Goal: Task Accomplishment & Management: Manage account settings

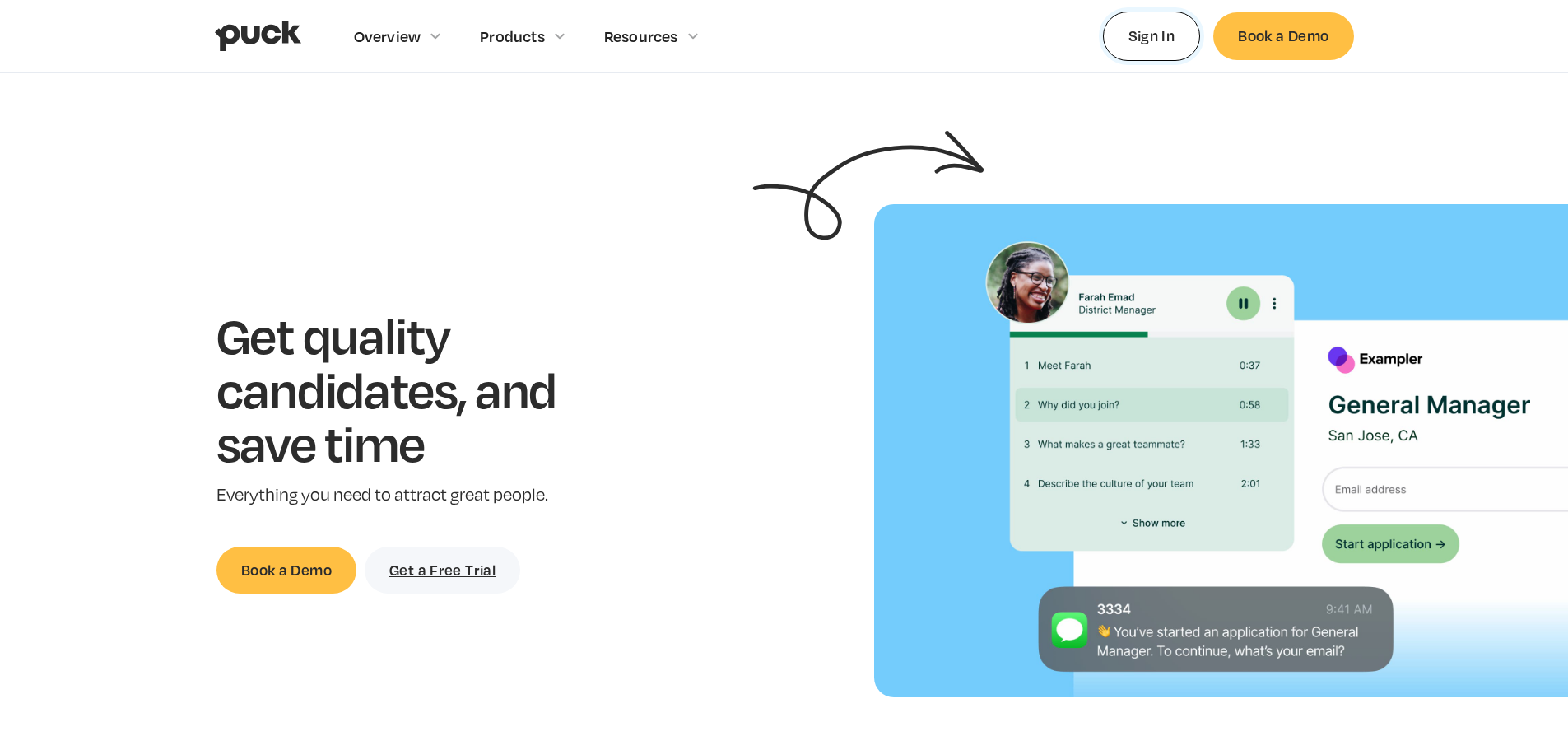
click at [1158, 46] on link "Sign In" at bounding box center [1151, 36] width 98 height 48
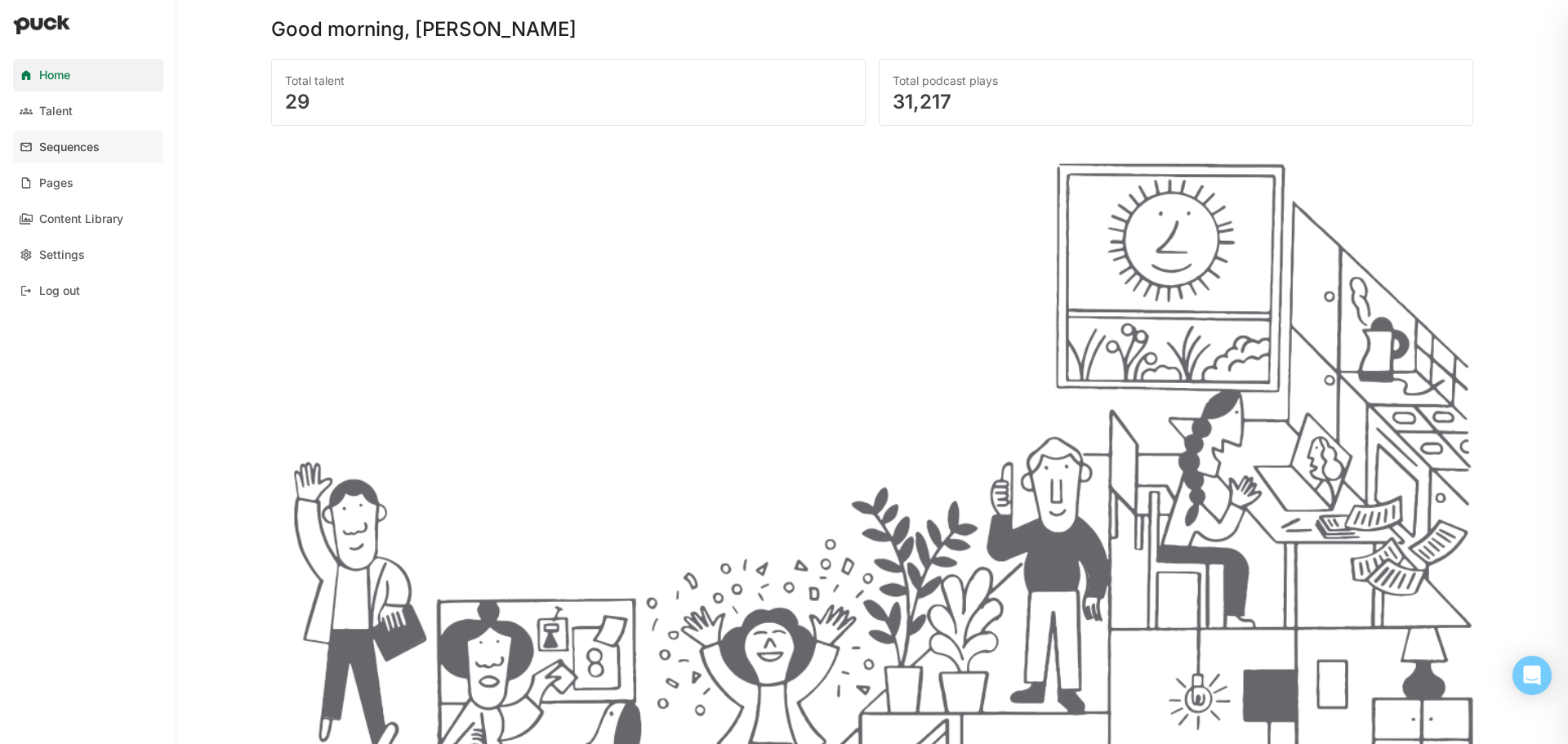
click at [82, 151] on div "Sequences" at bounding box center [70, 147] width 61 height 14
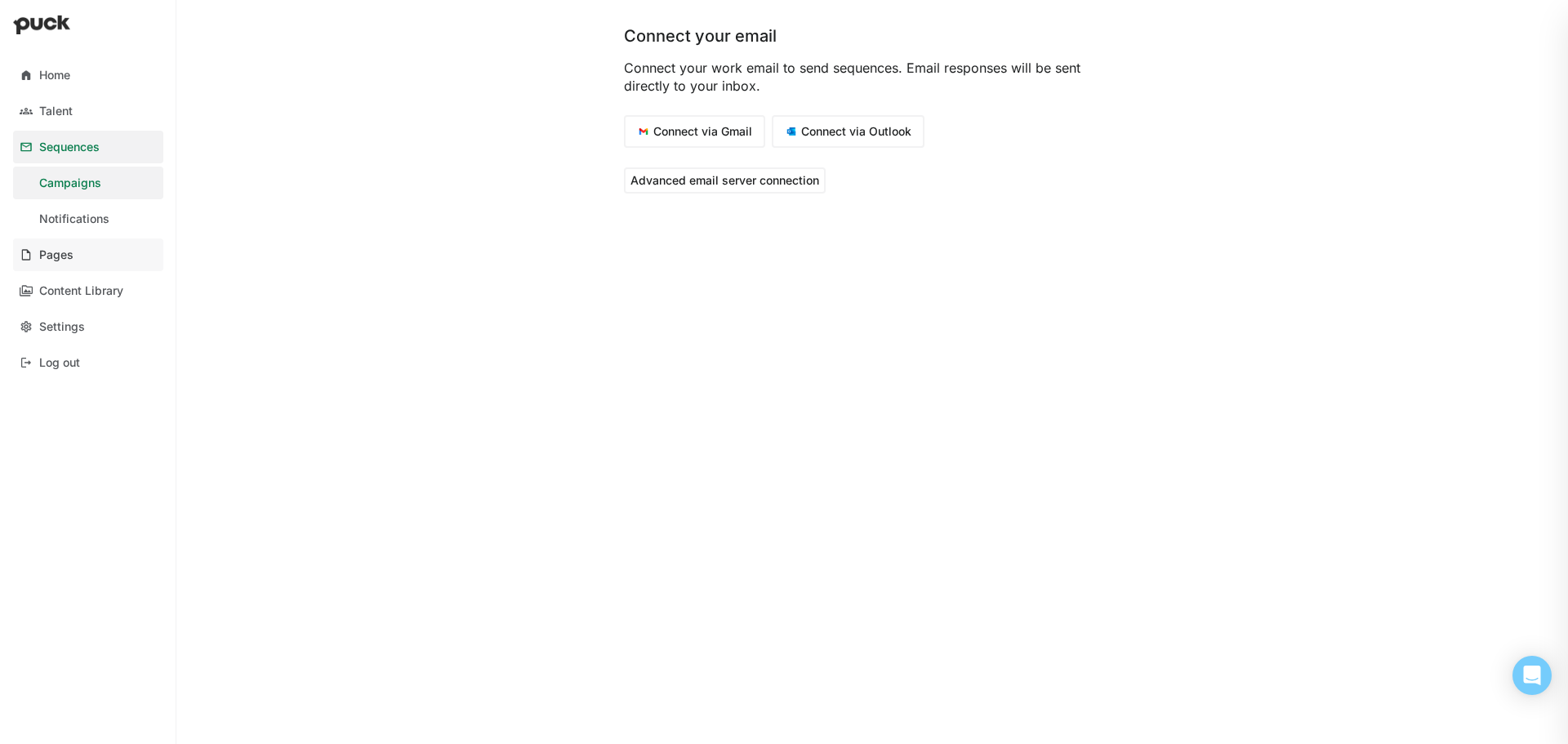
click at [76, 252] on link "Pages" at bounding box center [87, 254] width 150 height 32
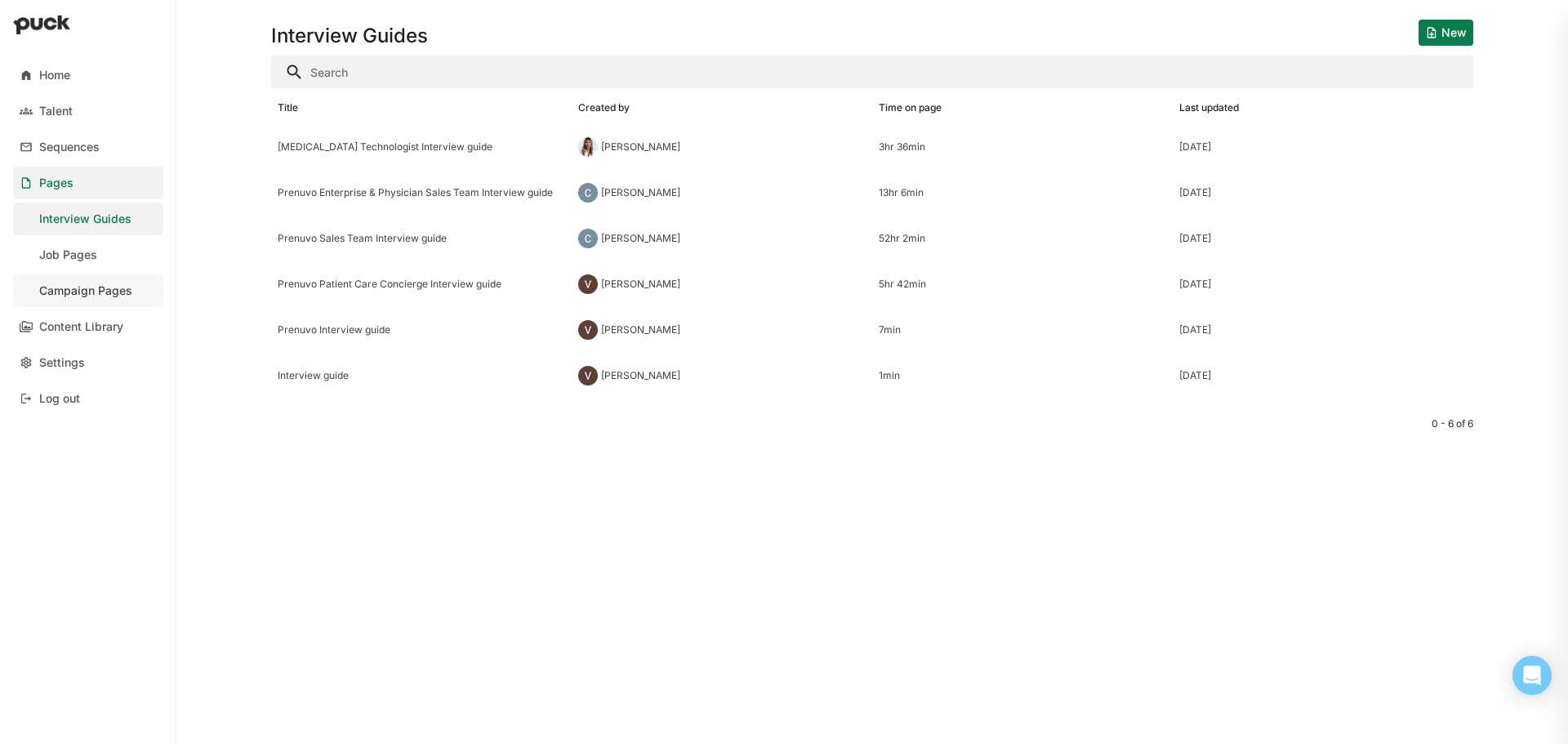
click at [118, 286] on div "Campaign Pages" at bounding box center [85, 291] width 93 height 14
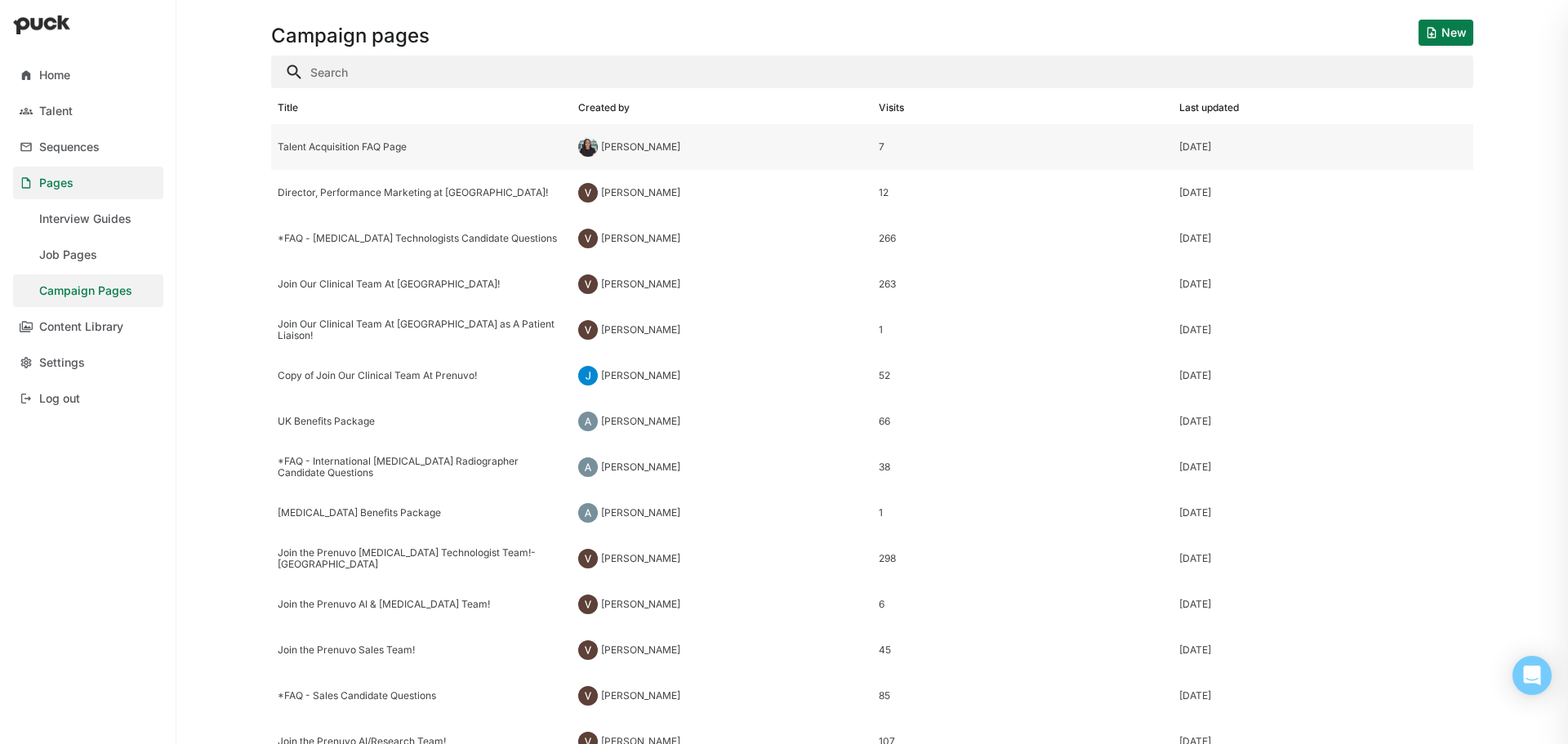
click at [341, 146] on div "Talent Acquisition FAQ Page" at bounding box center [420, 147] width 287 height 12
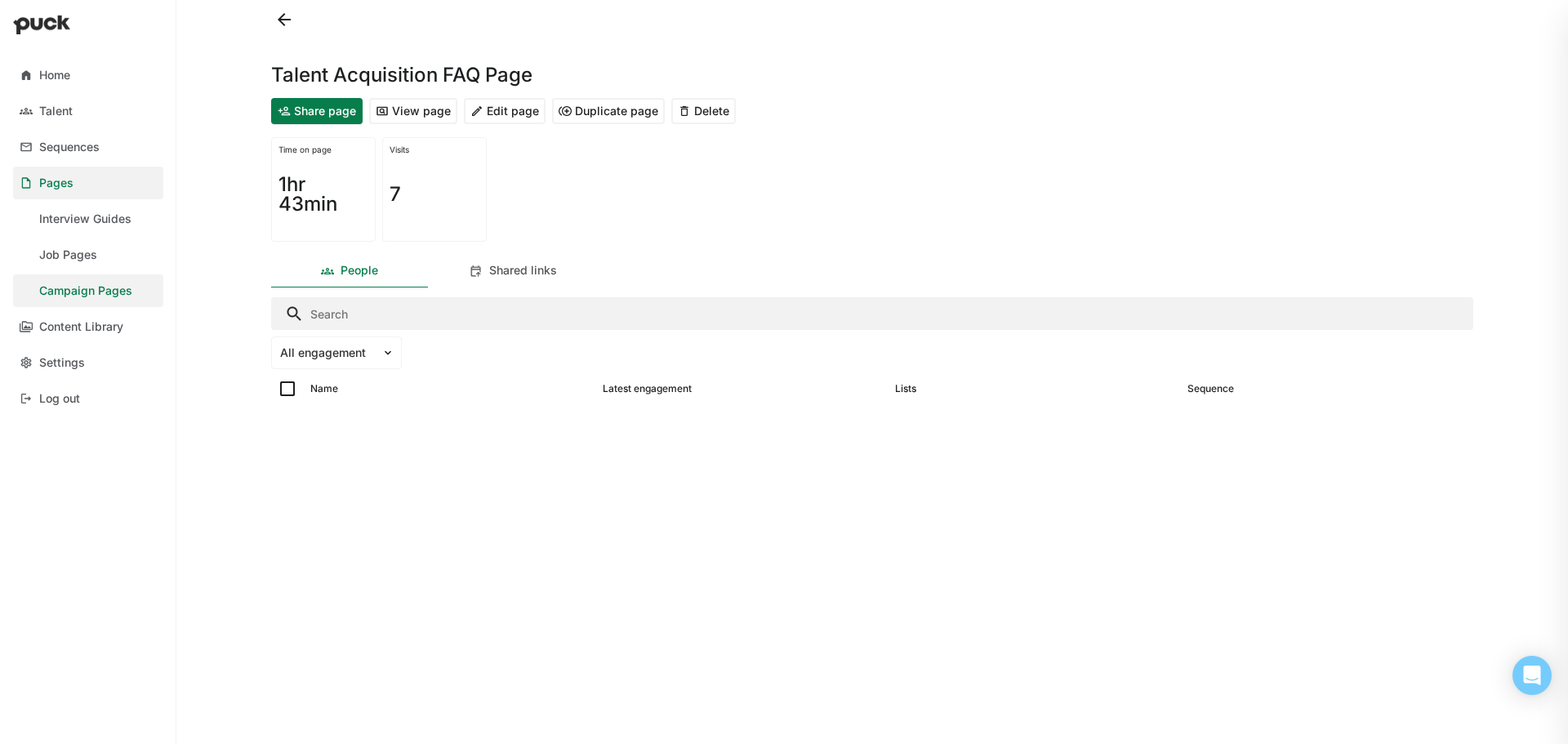
click at [499, 110] on button "Edit page" at bounding box center [504, 111] width 81 height 26
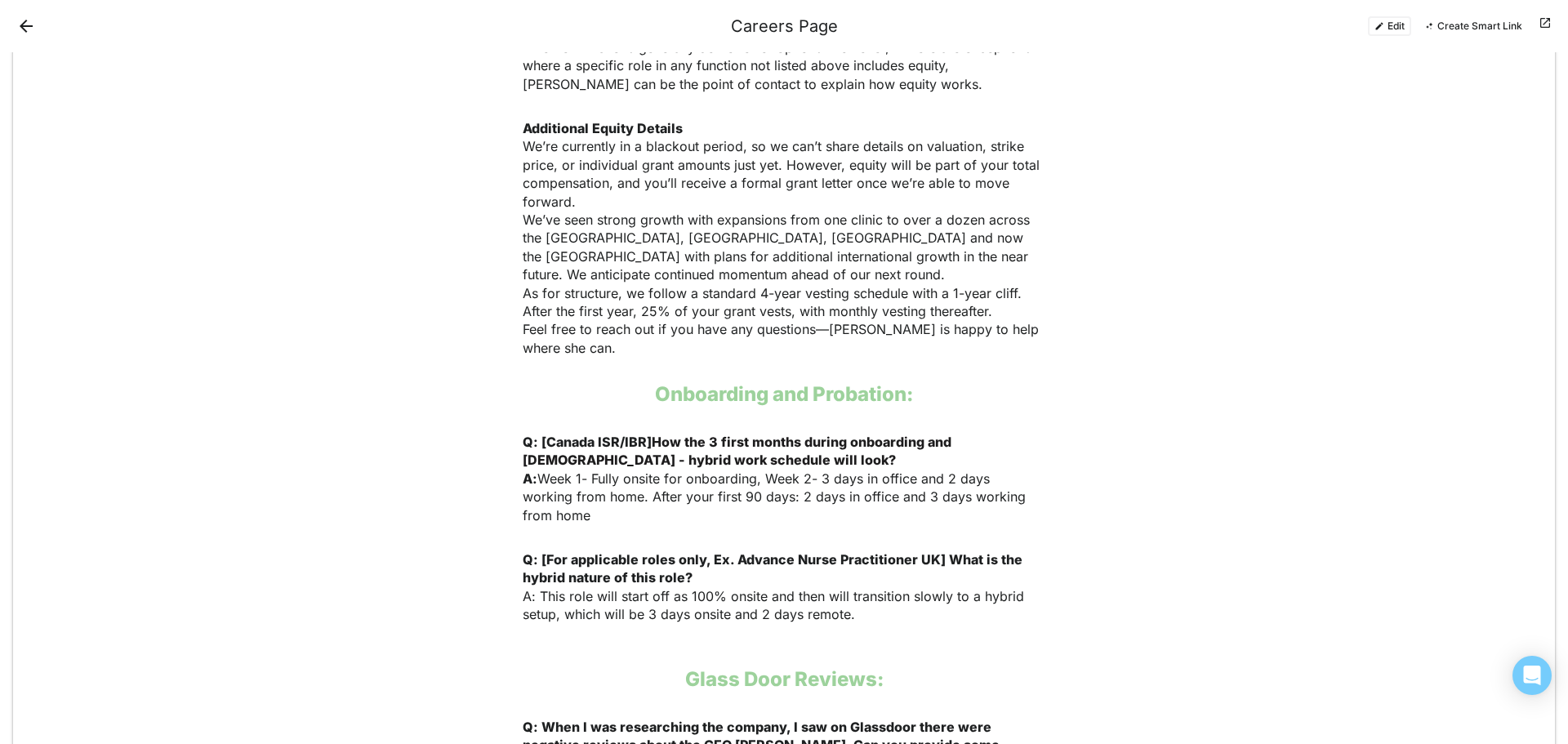
scroll to position [2553, 0]
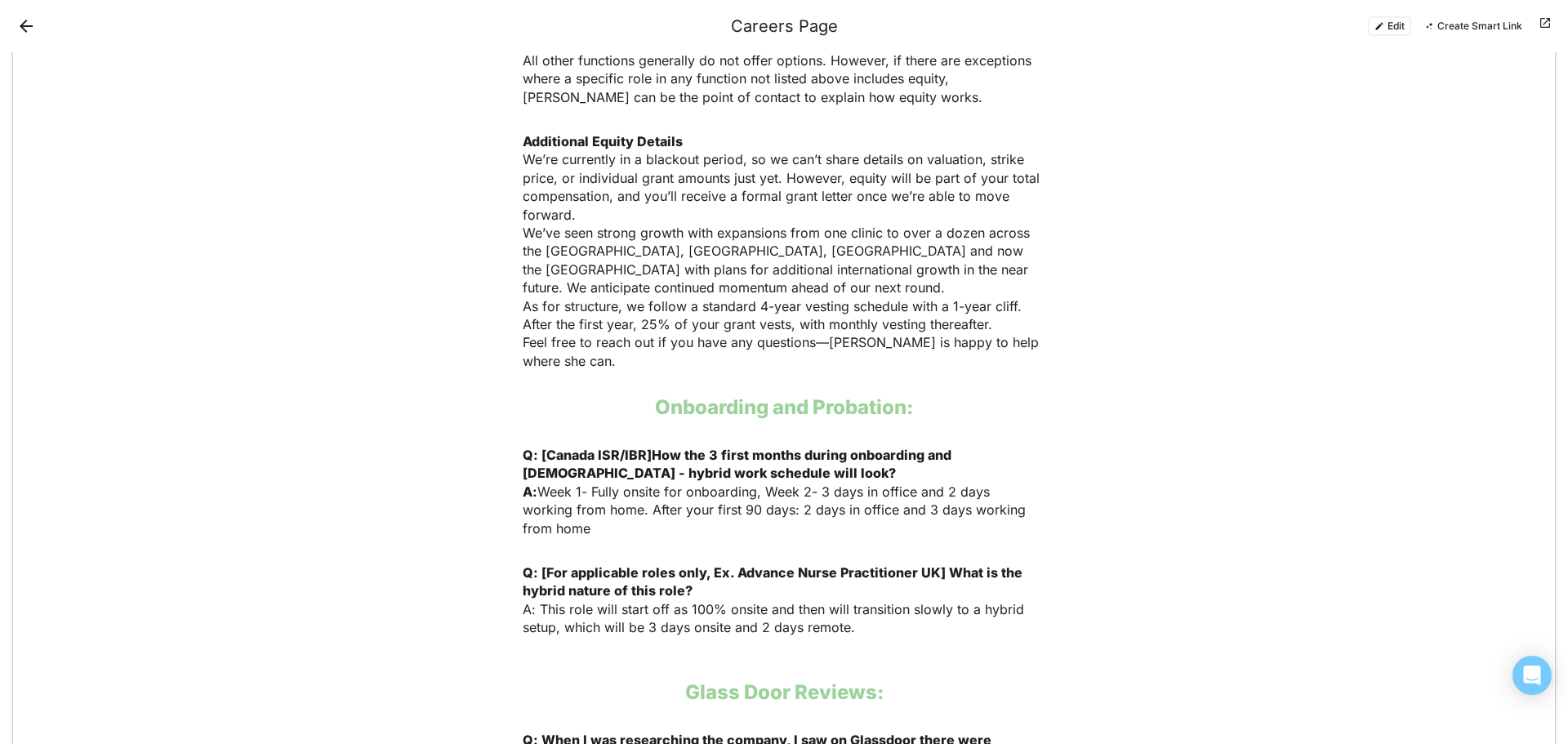
click at [1395, 22] on button "Edit" at bounding box center [1390, 26] width 43 height 20
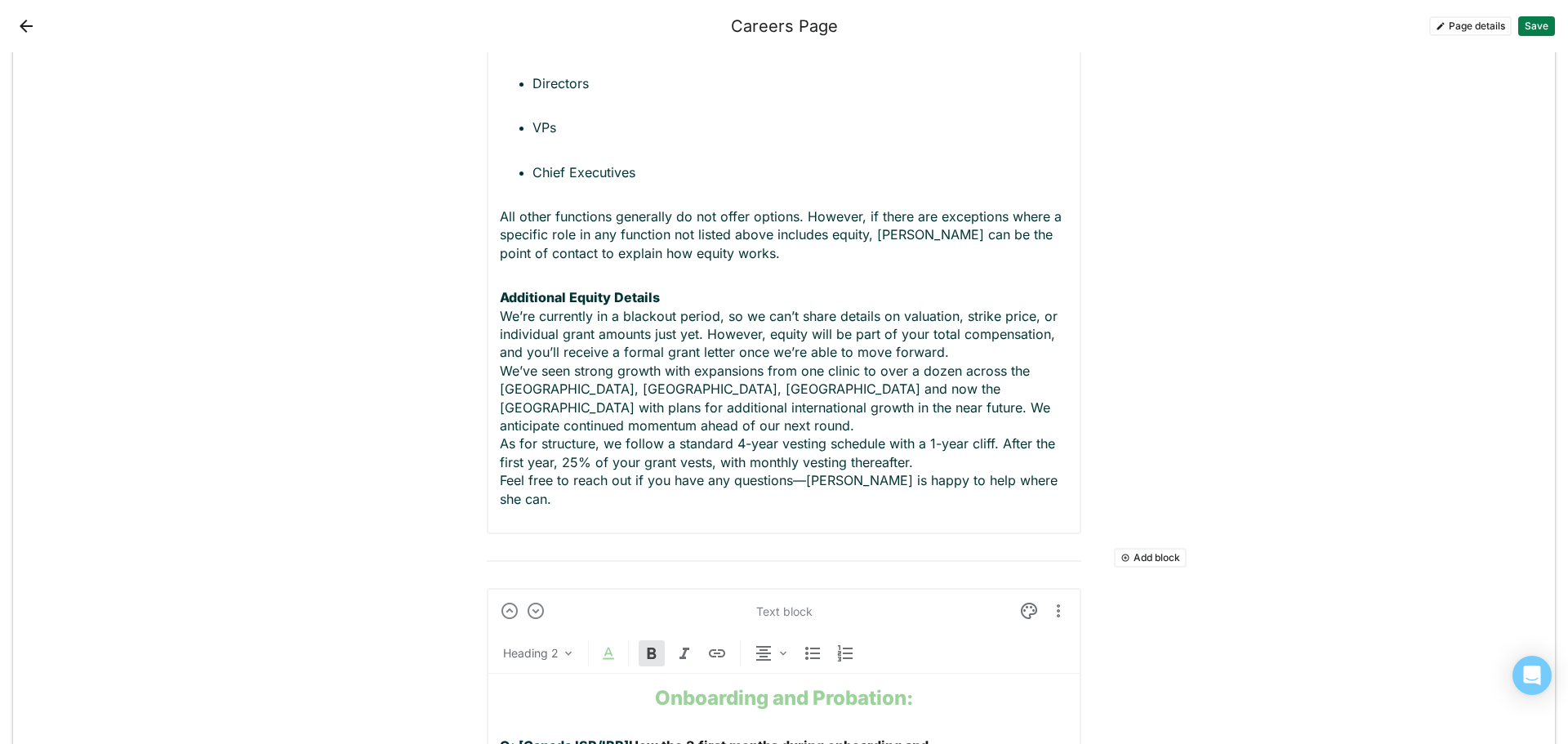
scroll to position [2797, 0]
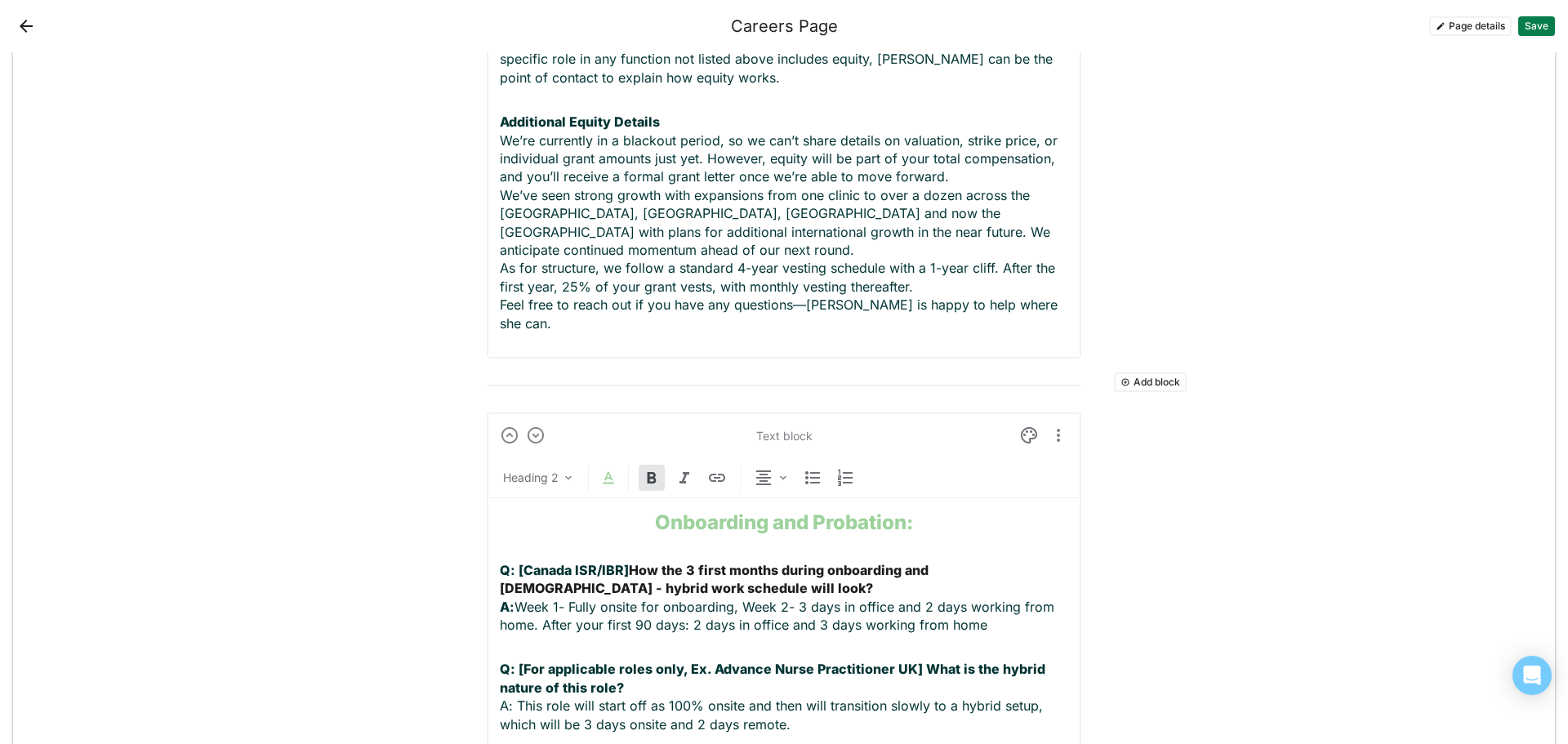
click at [790, 660] on p "Q: [For applicable roles only, Ex. Advance Nurse Practitioner UK] What is the h…" at bounding box center [784, 705] width 568 height 91
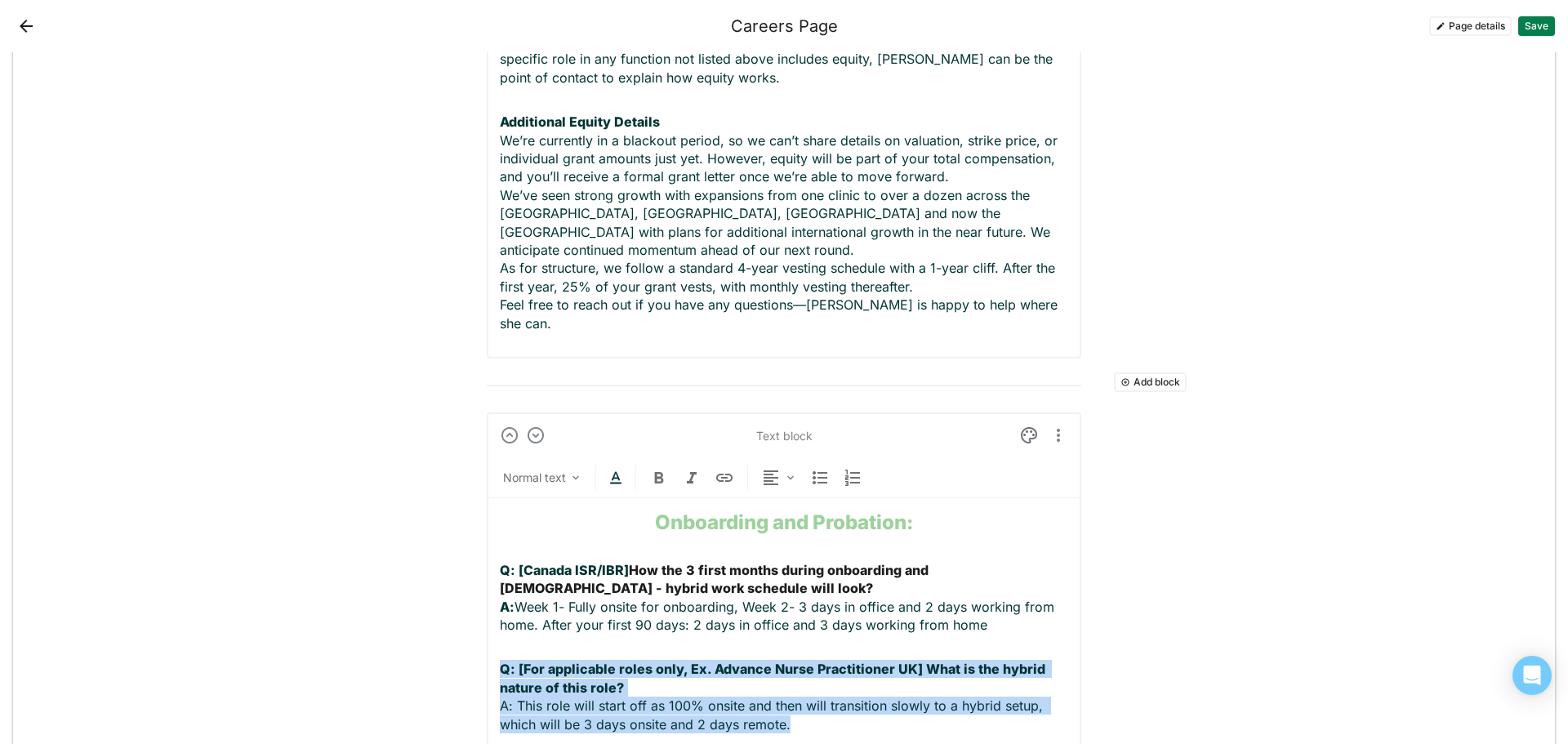
drag, startPoint x: 804, startPoint y: 647, endPoint x: 489, endPoint y: 600, distance: 318.5
click at [489, 600] on div "Text block Normal text Onboarding and Probation: Q: [Canada ISR/IBR] How the 3 …" at bounding box center [784, 618] width 595 height 410
copy p "Q: [For applicable roles only, Ex. Advance Nurse Practitioner UK] What is the h…"
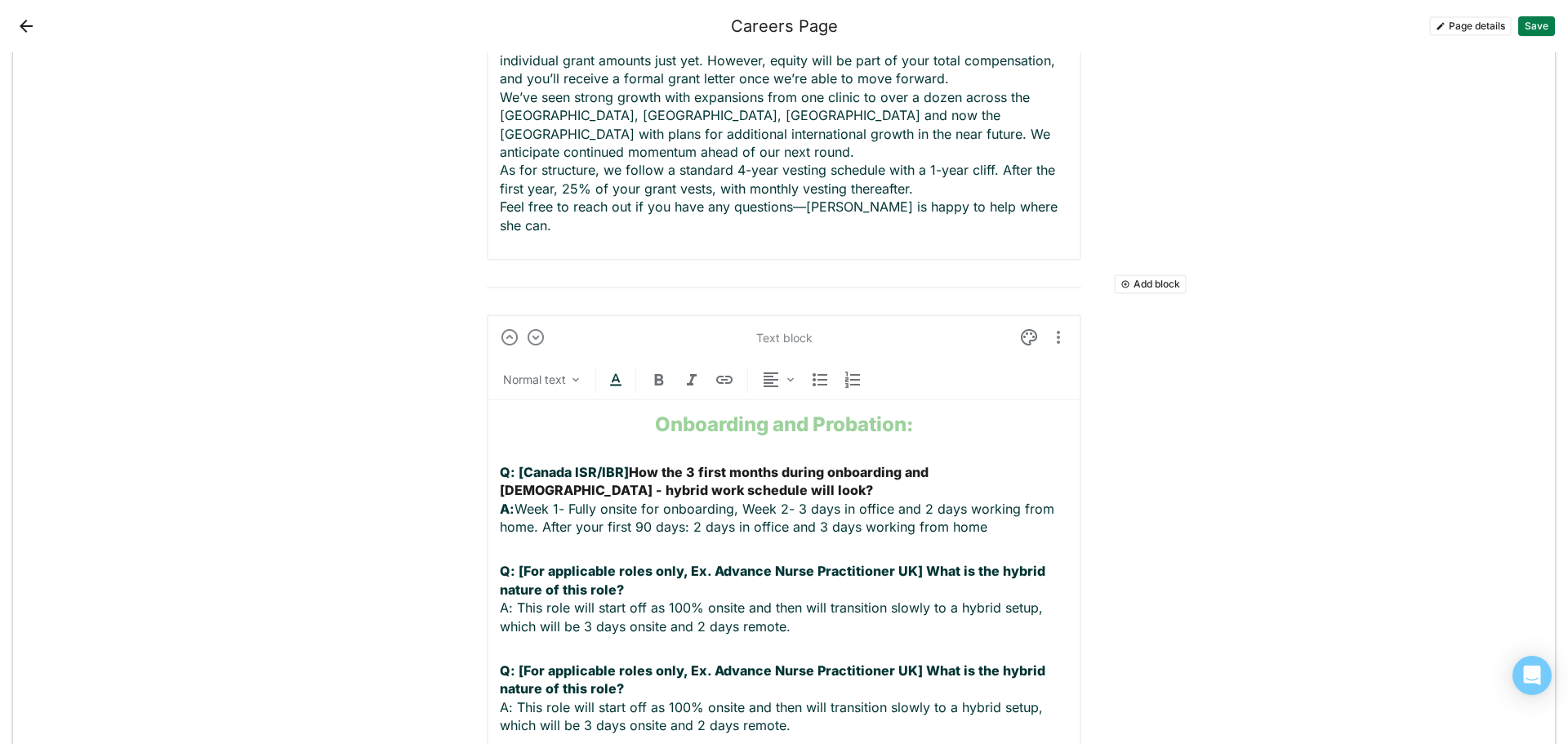
scroll to position [2898, 0]
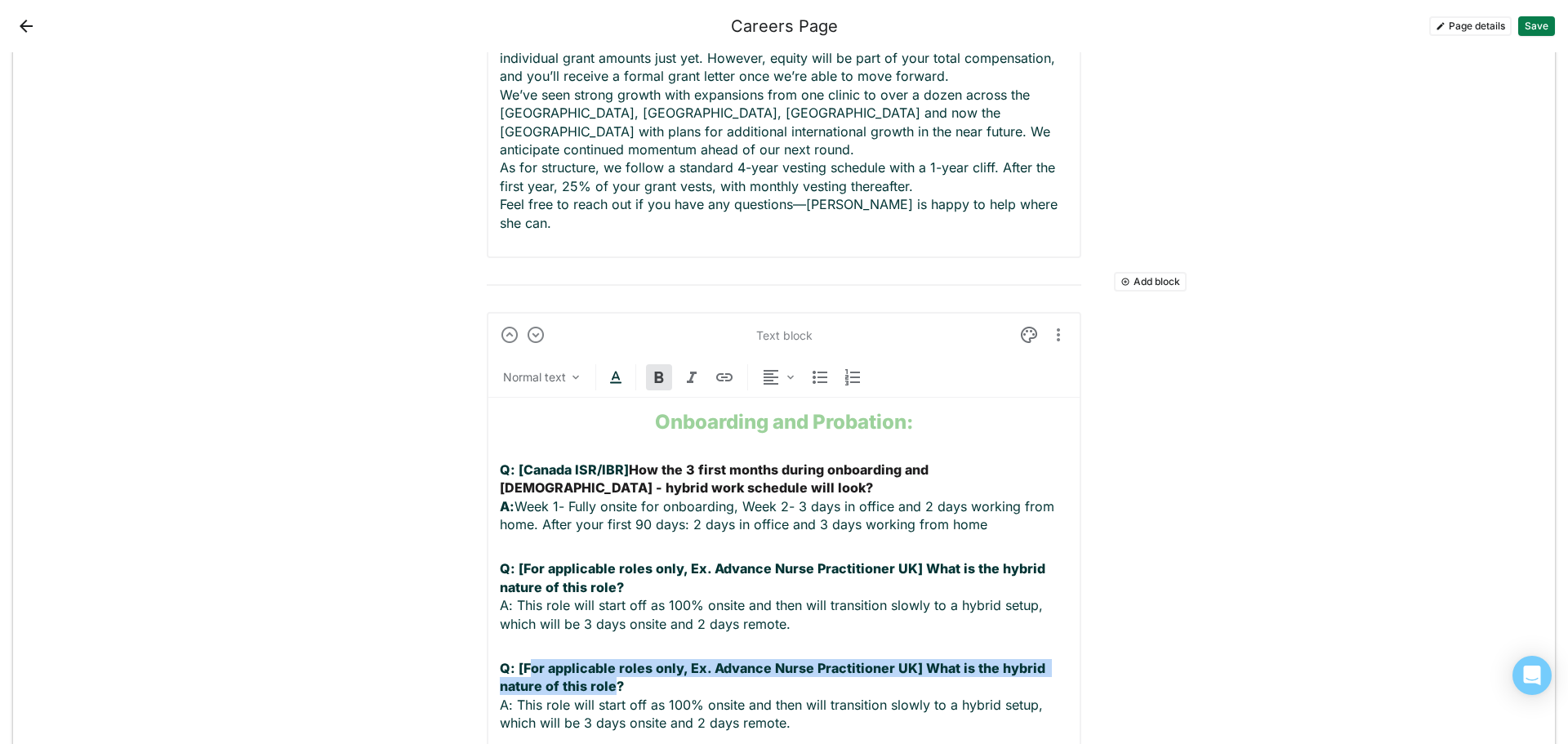
drag, startPoint x: 608, startPoint y: 615, endPoint x: 526, endPoint y: 597, distance: 84.0
click at [526, 660] on strong "Q: [For applicable roles only, Ex. Advance Nurse Practitioner UK] What is the h…" at bounding box center [774, 676] width 549 height 34
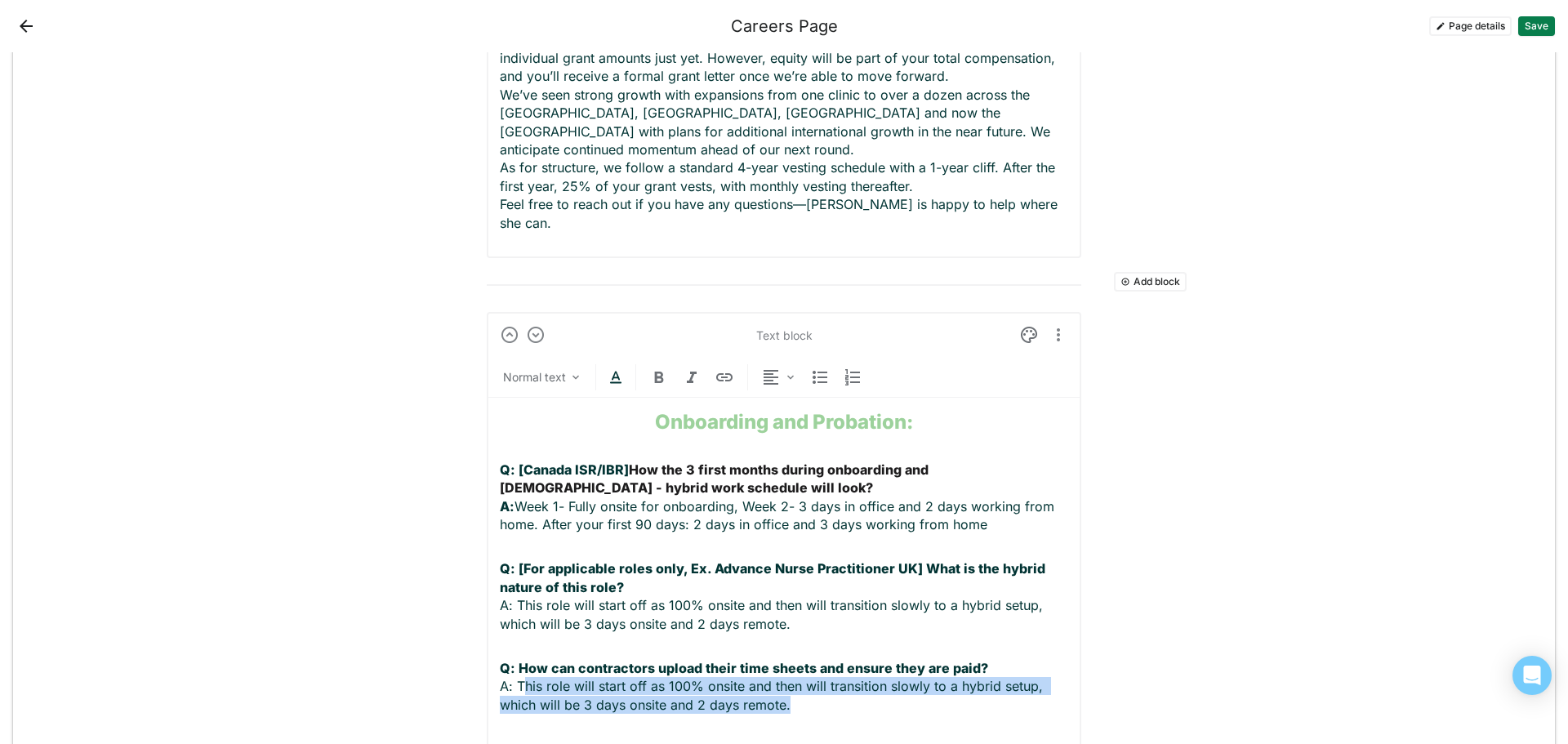
drag, startPoint x: 787, startPoint y: 632, endPoint x: 515, endPoint y: 619, distance: 272.3
click at [515, 659] on p "Q: How can contractors upload their time sheets and ensure they are paid? A: Th…" at bounding box center [784, 695] width 568 height 74
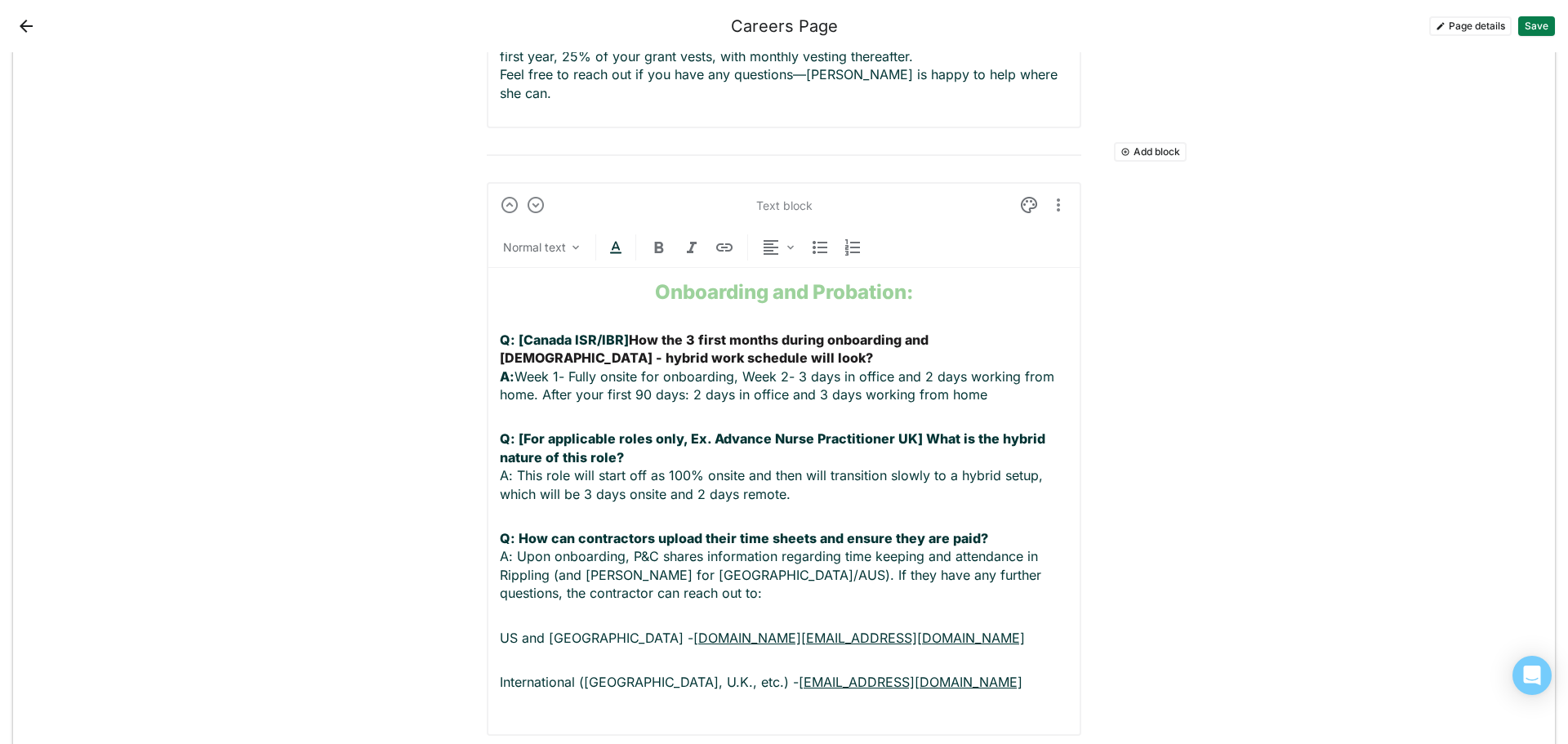
scroll to position [3067, 0]
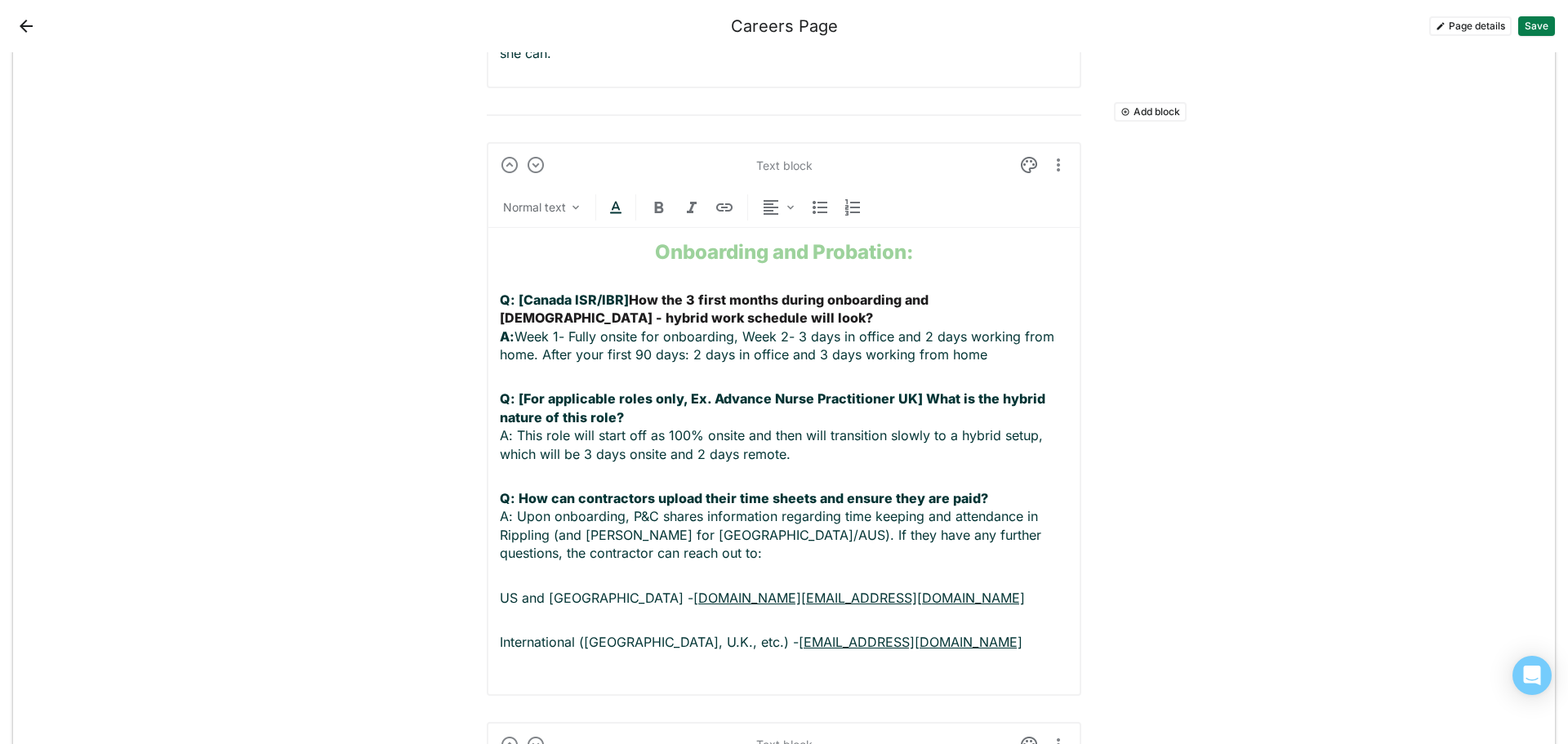
click at [565, 490] on strong "Q: How can contractors upload their time sheets and ensure they are paid?" at bounding box center [744, 498] width 488 height 17
drag, startPoint x: 964, startPoint y: 422, endPoint x: 649, endPoint y: 420, distance: 315.0
click at [649, 490] on strong "Q: How are contractors upload their time sheets and ensure they are paid?" at bounding box center [743, 498] width 486 height 17
click at [563, 490] on strong "Q: How are contractors upload their time sheets and ensure they are paid?" at bounding box center [743, 498] width 486 height 17
click at [960, 490] on strong "Q: How do contractors upload their time sheets and ensure they are paid?" at bounding box center [740, 498] width 481 height 17
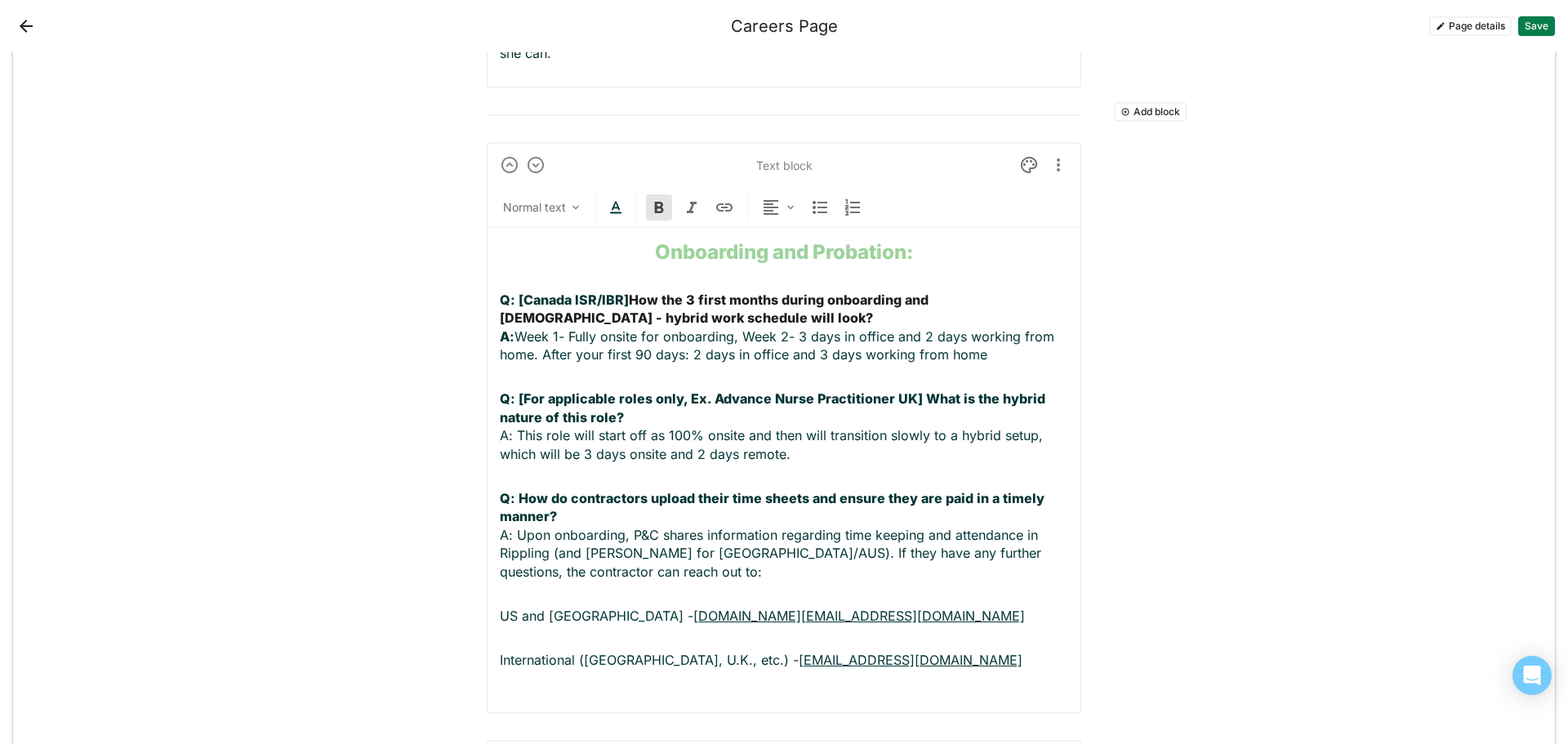
click at [543, 489] on p "Q: How do contractors upload their time sheets and ensure they are paid in a ti…" at bounding box center [784, 534] width 568 height 91
click at [813, 489] on p "Q: How do contractors upload their time sheets and ensure they are paid in a ti…" at bounding box center [784, 534] width 568 height 91
drag, startPoint x: 720, startPoint y: 477, endPoint x: 701, endPoint y: 479, distance: 19.1
click at [701, 489] on p "Q: How do contractors upload their time sheets and ensure they are paid in a ti…" at bounding box center [784, 534] width 568 height 91
drag, startPoint x: 785, startPoint y: 476, endPoint x: 730, endPoint y: 480, distance: 55.1
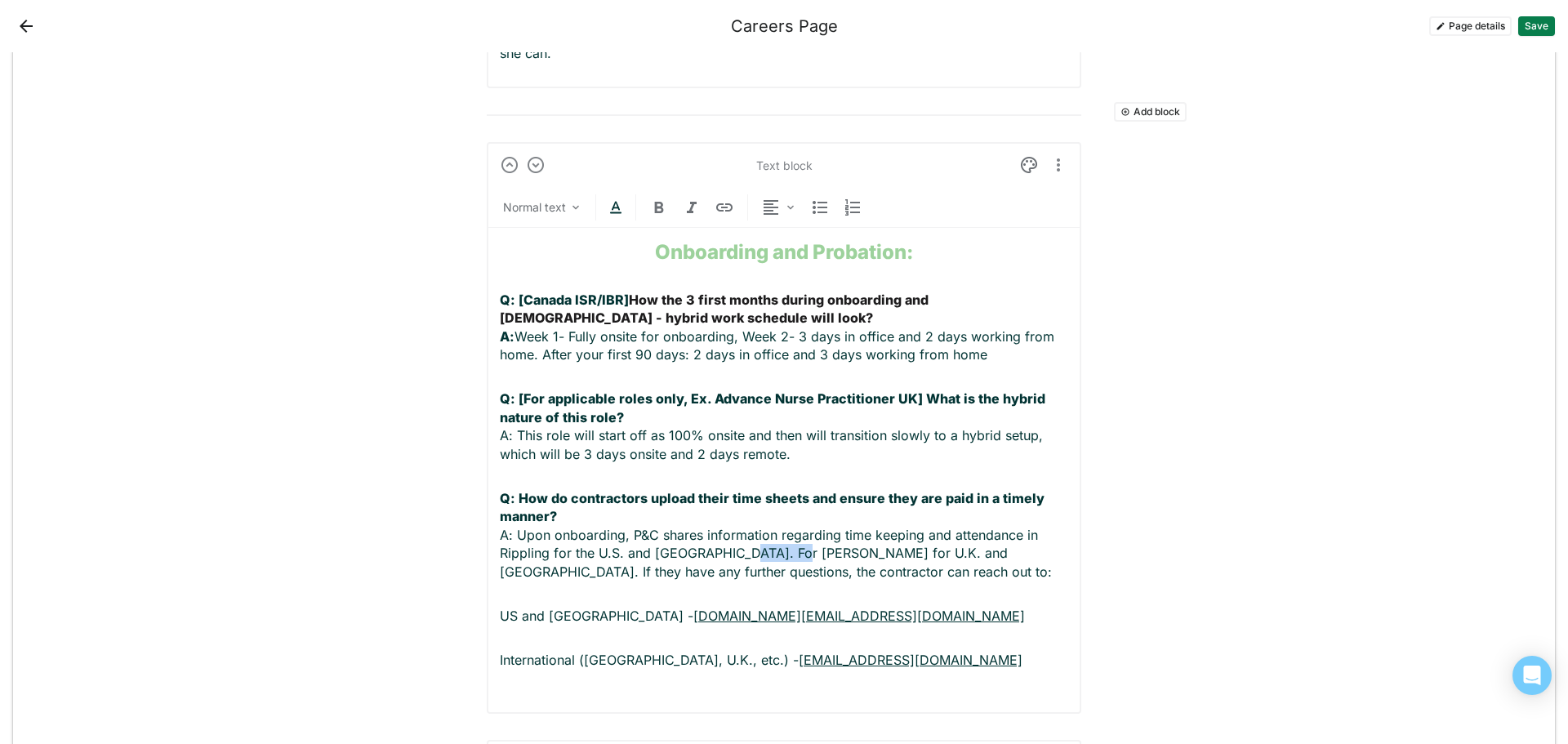
click at [730, 489] on p "Q: How do contractors upload their time sheets and ensure they are paid in a ti…" at bounding box center [784, 534] width 568 height 91
click at [833, 489] on p "Q: How do contractors upload their time sheets and ensure they are paid in a ti…" at bounding box center [784, 534] width 568 height 91
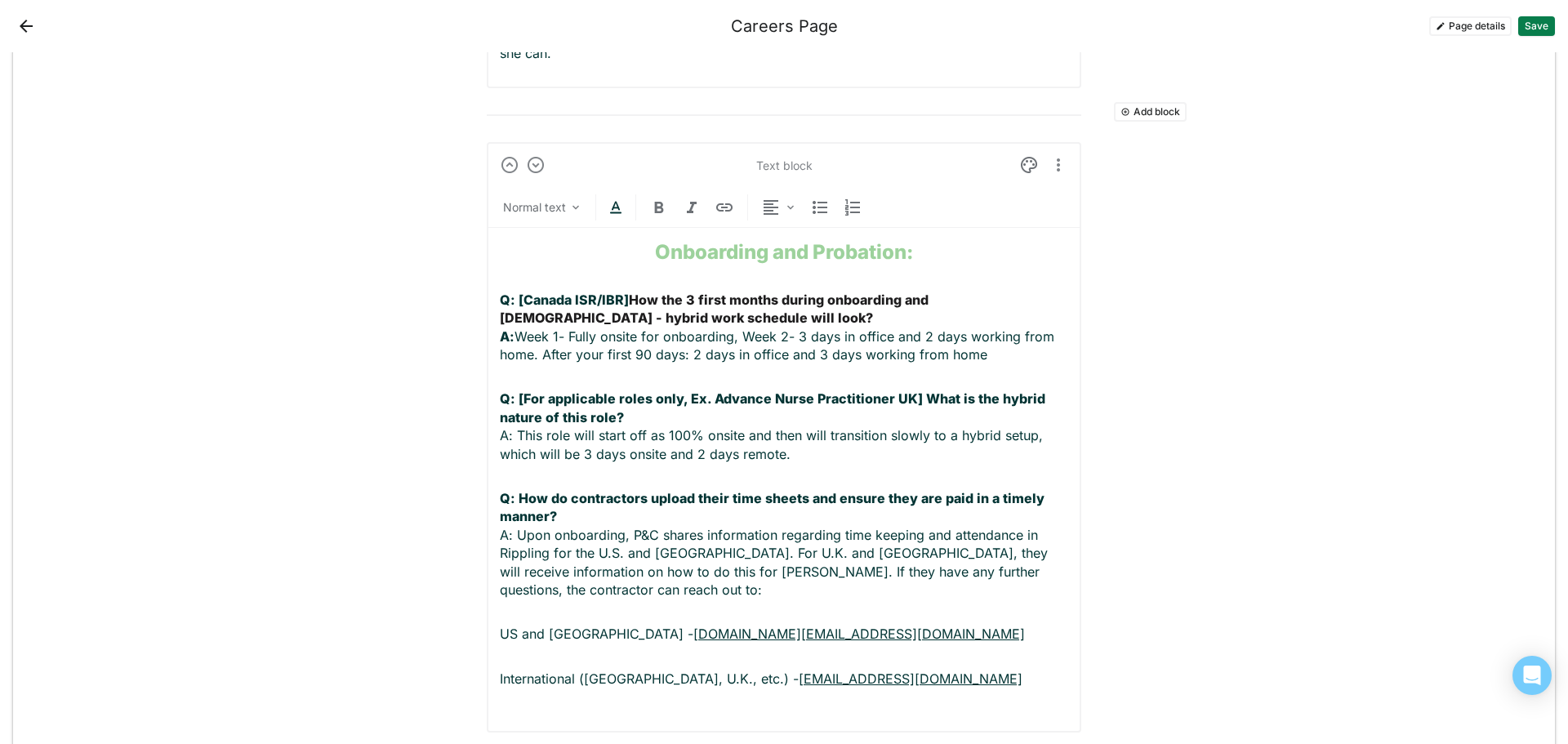
click at [860, 499] on p "Q: How do contractors upload their time sheets and ensure they are paid in a ti…" at bounding box center [784, 544] width 568 height 110
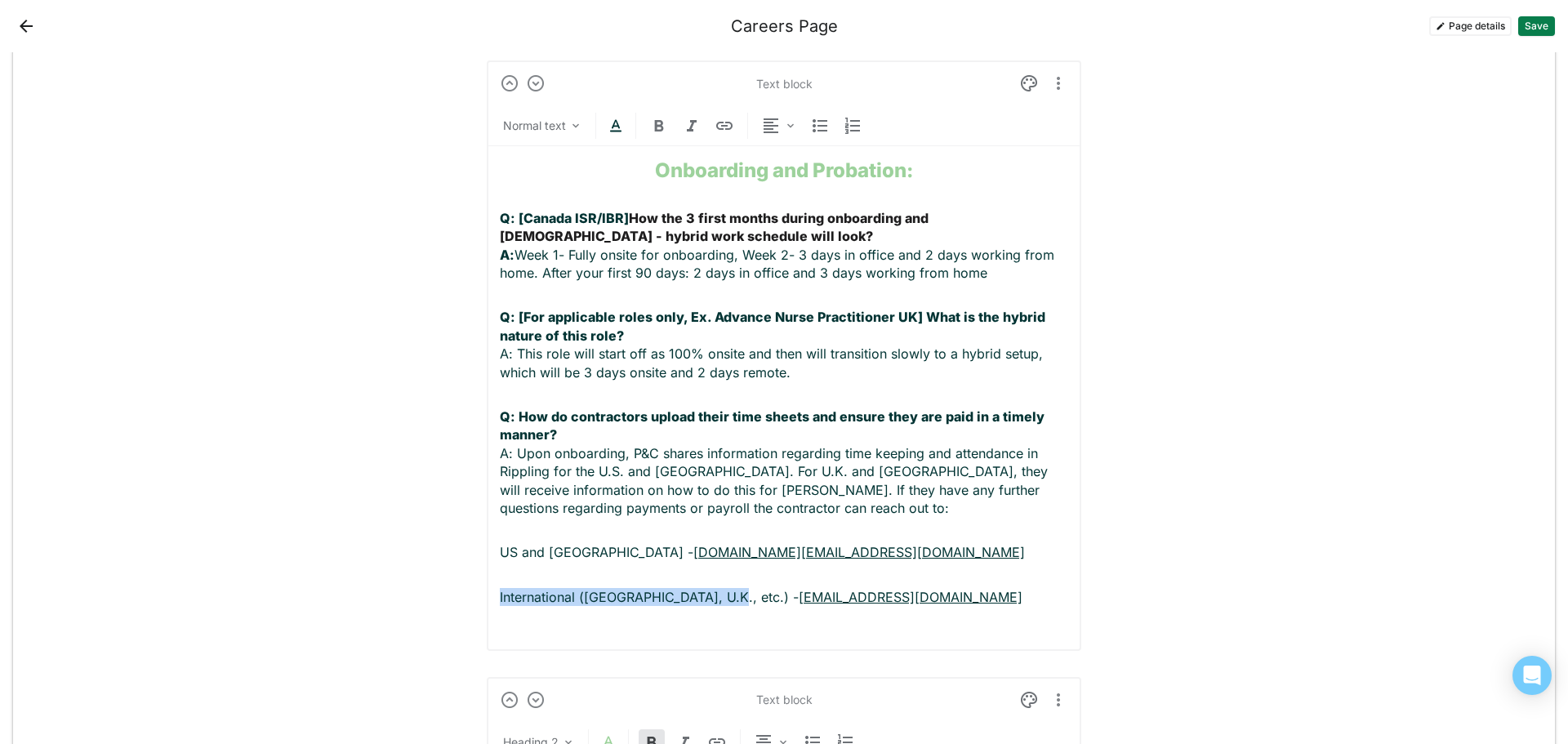
drag, startPoint x: 700, startPoint y: 521, endPoint x: 490, endPoint y: 523, distance: 210.0
click at [490, 523] on div "Text block Normal text Onboarding and Probation: Q: [Canada ISR/IBR] How the 3 …" at bounding box center [784, 356] width 595 height 590
drag, startPoint x: 589, startPoint y: 477, endPoint x: 487, endPoint y: 475, distance: 102.0
click at [487, 475] on div "Text block Normal text Onboarding and Probation: Q: [Canada ISR/IBR] How the 3 …" at bounding box center [784, 356] width 595 height 590
click at [944, 502] on div "Onboarding and Probation: Q: [Canada ISR/IBR] How the 3 first months during onb…" at bounding box center [784, 392] width 568 height 492
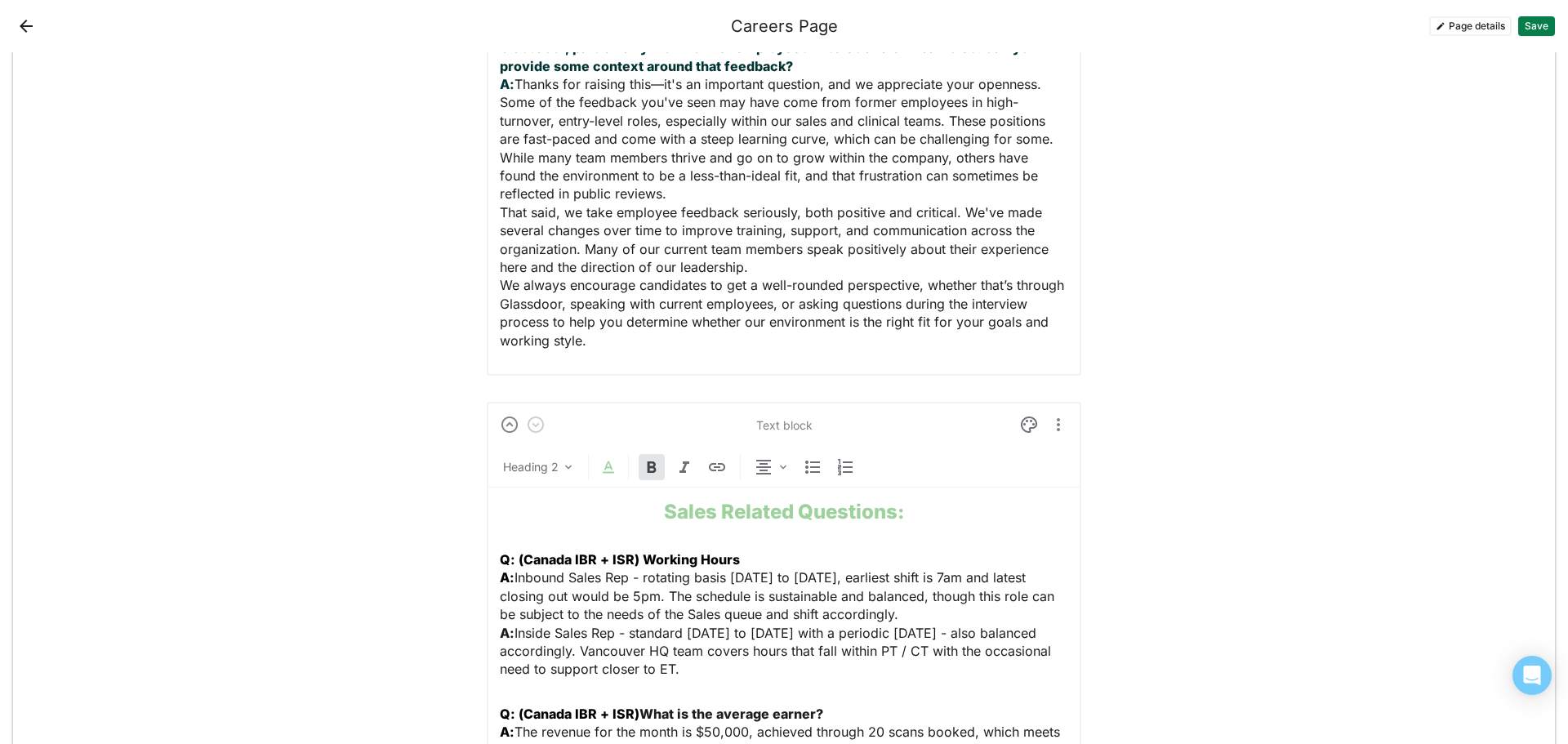
scroll to position [4175, 0]
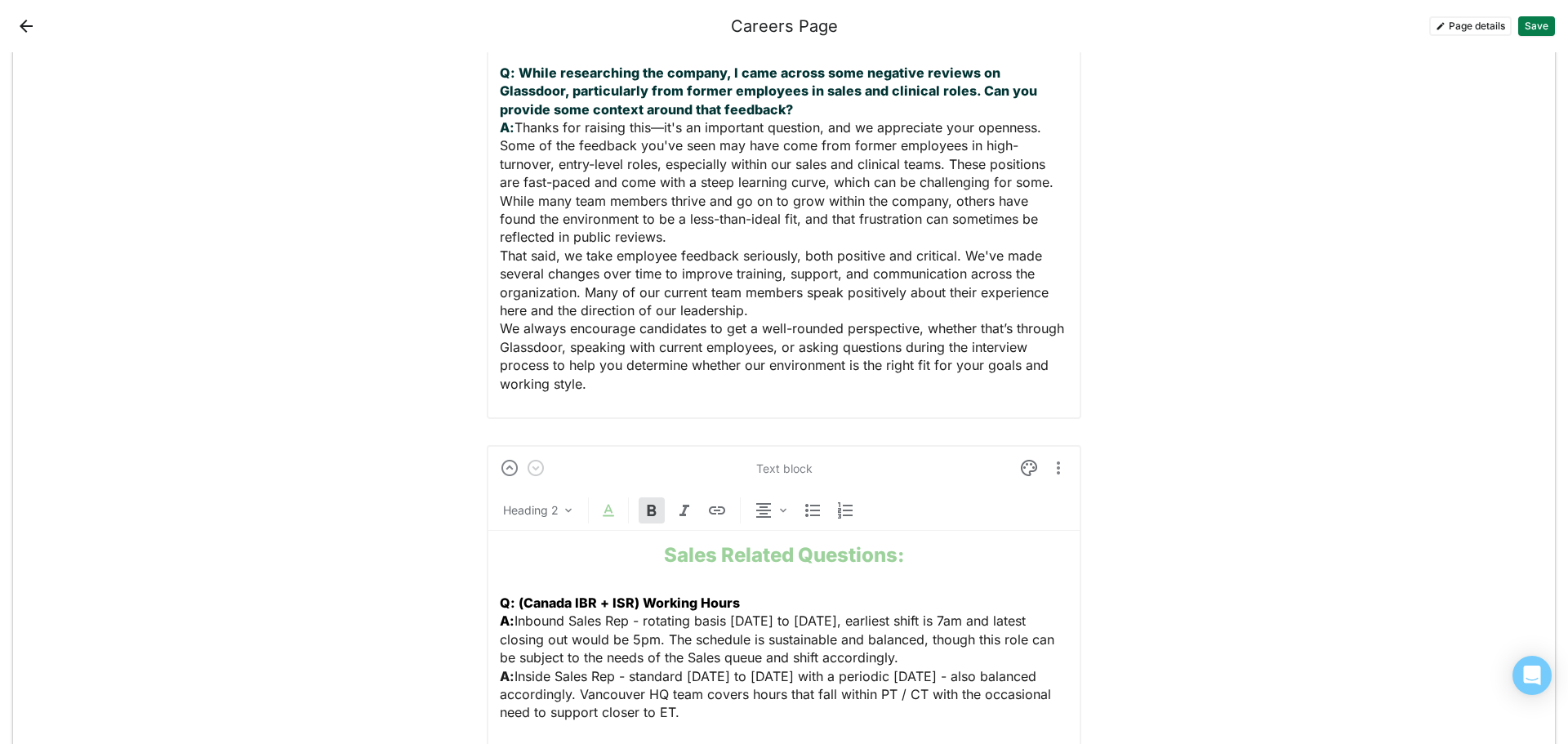
click at [1049, 458] on img "More options" at bounding box center [1058, 468] width 20 height 20
click at [1033, 440] on div "Duplicate" at bounding box center [1024, 437] width 51 height 14
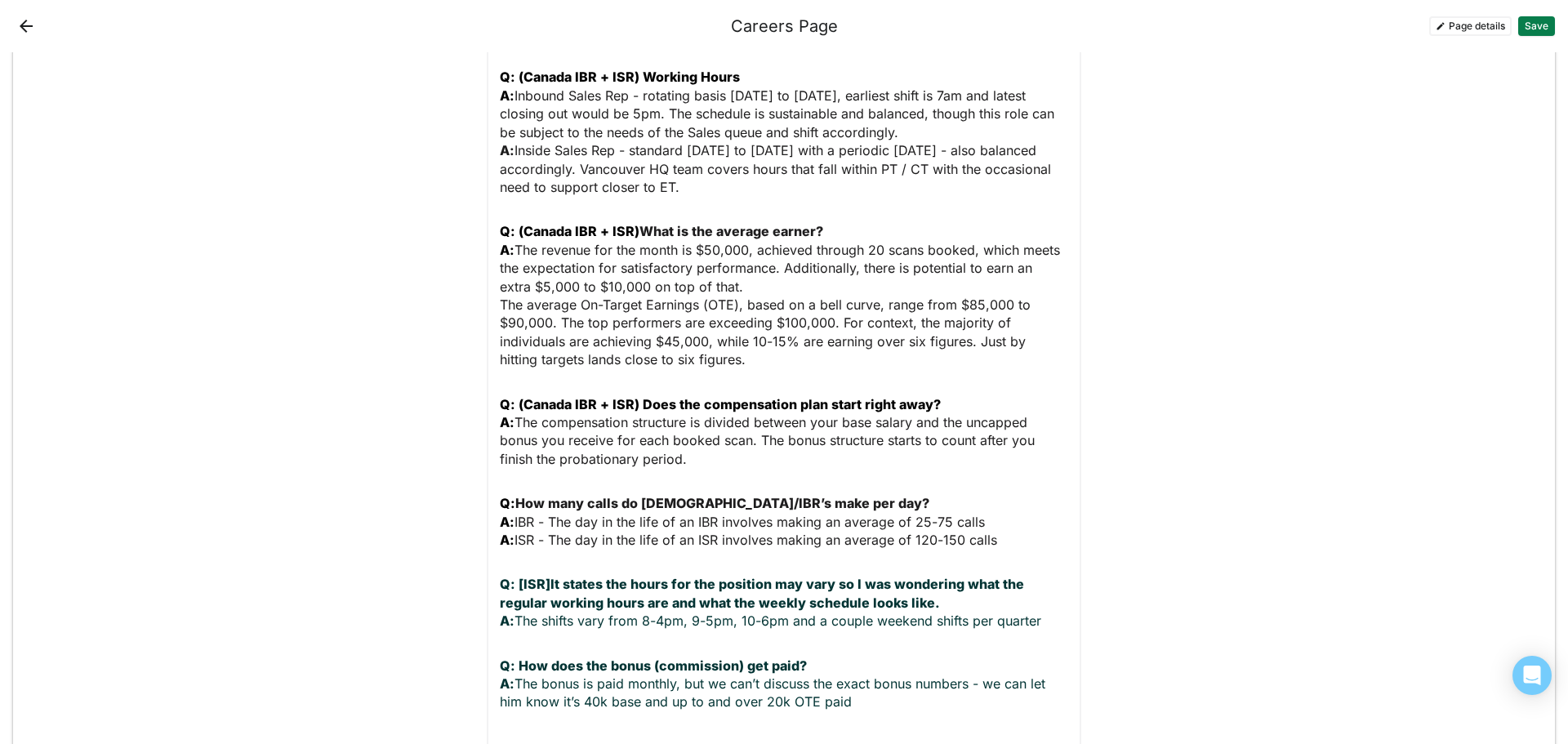
scroll to position [5155, 0]
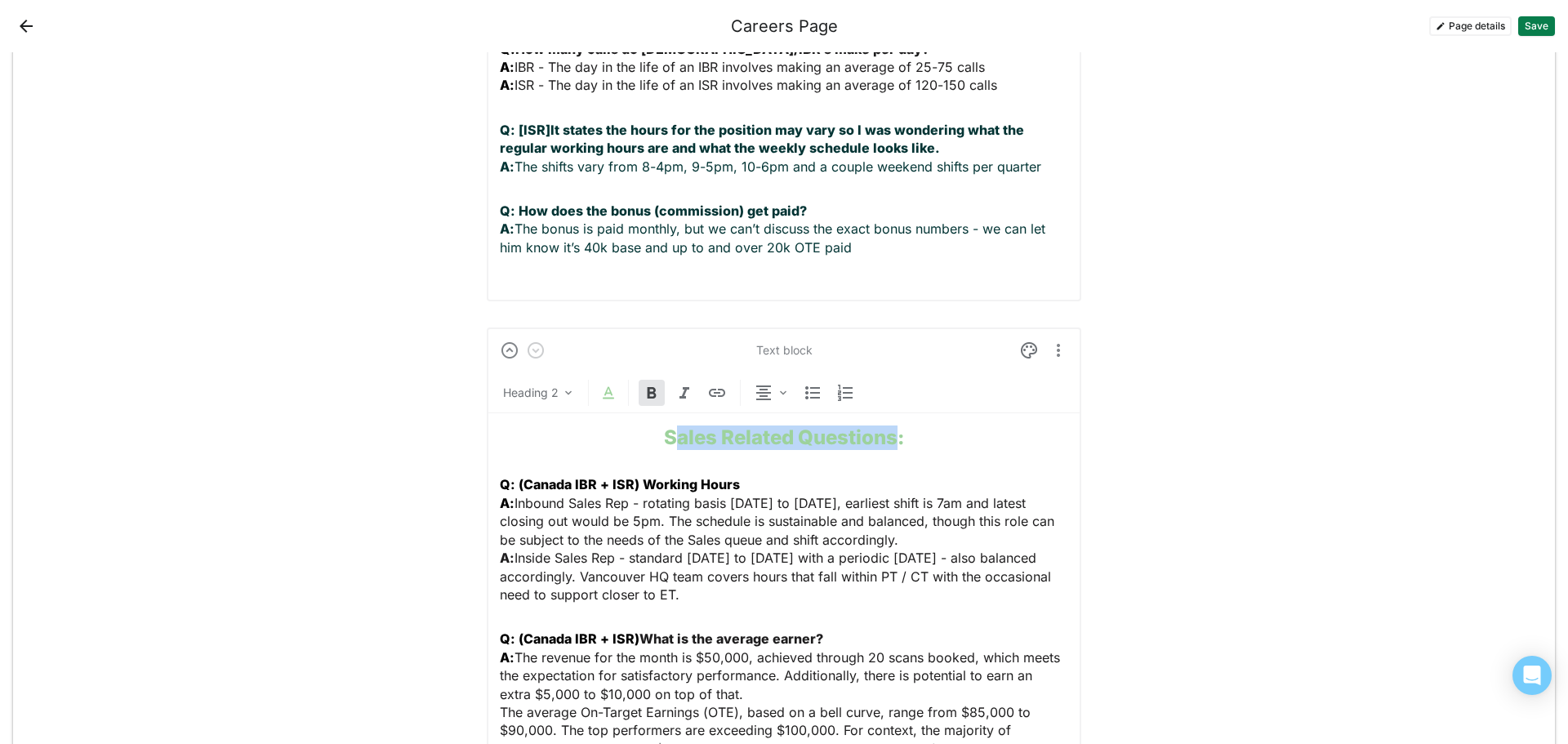
drag, startPoint x: 892, startPoint y: 365, endPoint x: 664, endPoint y: 359, distance: 228.1
click at [664, 425] on strong "Sales Related Questions:" at bounding box center [783, 437] width 240 height 24
drag, startPoint x: 657, startPoint y: 504, endPoint x: 491, endPoint y: 415, distance: 188.4
click at [491, 415] on div "Text block Normal text Prenuvo Point of Contacts: Q: (Canada IBR + ISR) Working…" at bounding box center [784, 745] width 595 height 836
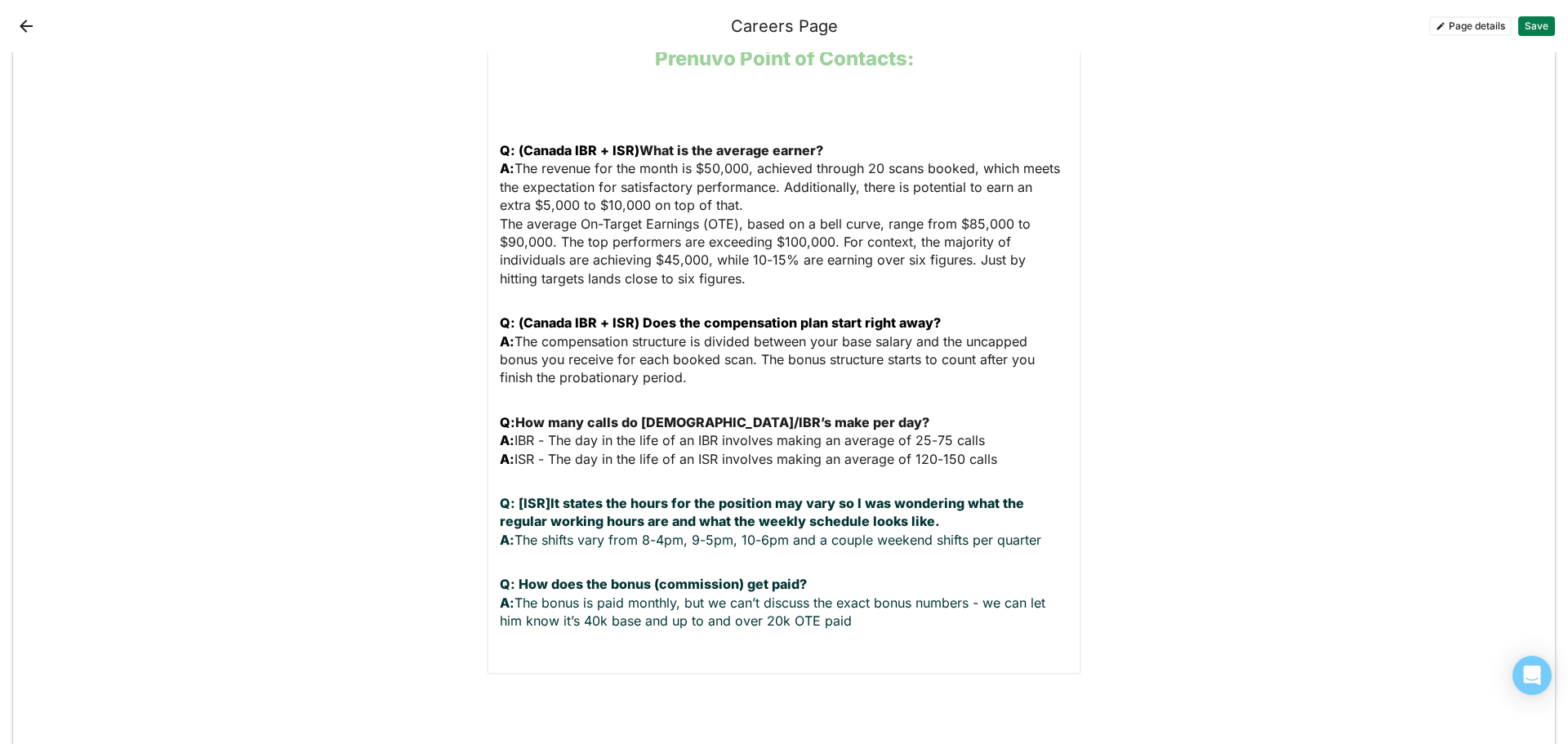
scroll to position [5563, 0]
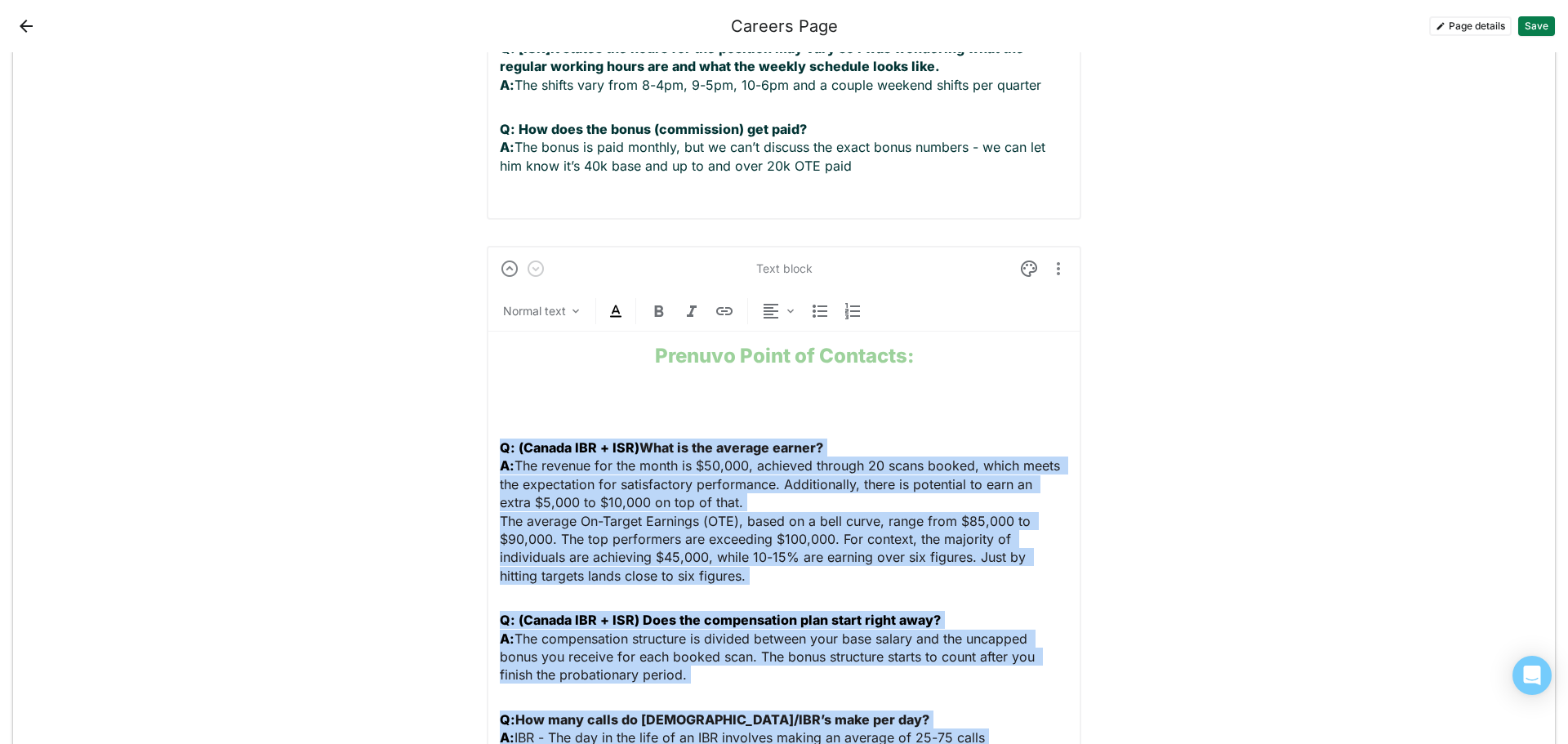
drag, startPoint x: 872, startPoint y: 524, endPoint x: 488, endPoint y: 379, distance: 410.5
click at [488, 379] on div "Text block Normal text Prenuvo Point of Contacts: Q: (Canada IBR + ISR) What is…" at bounding box center [784, 609] width 595 height 726
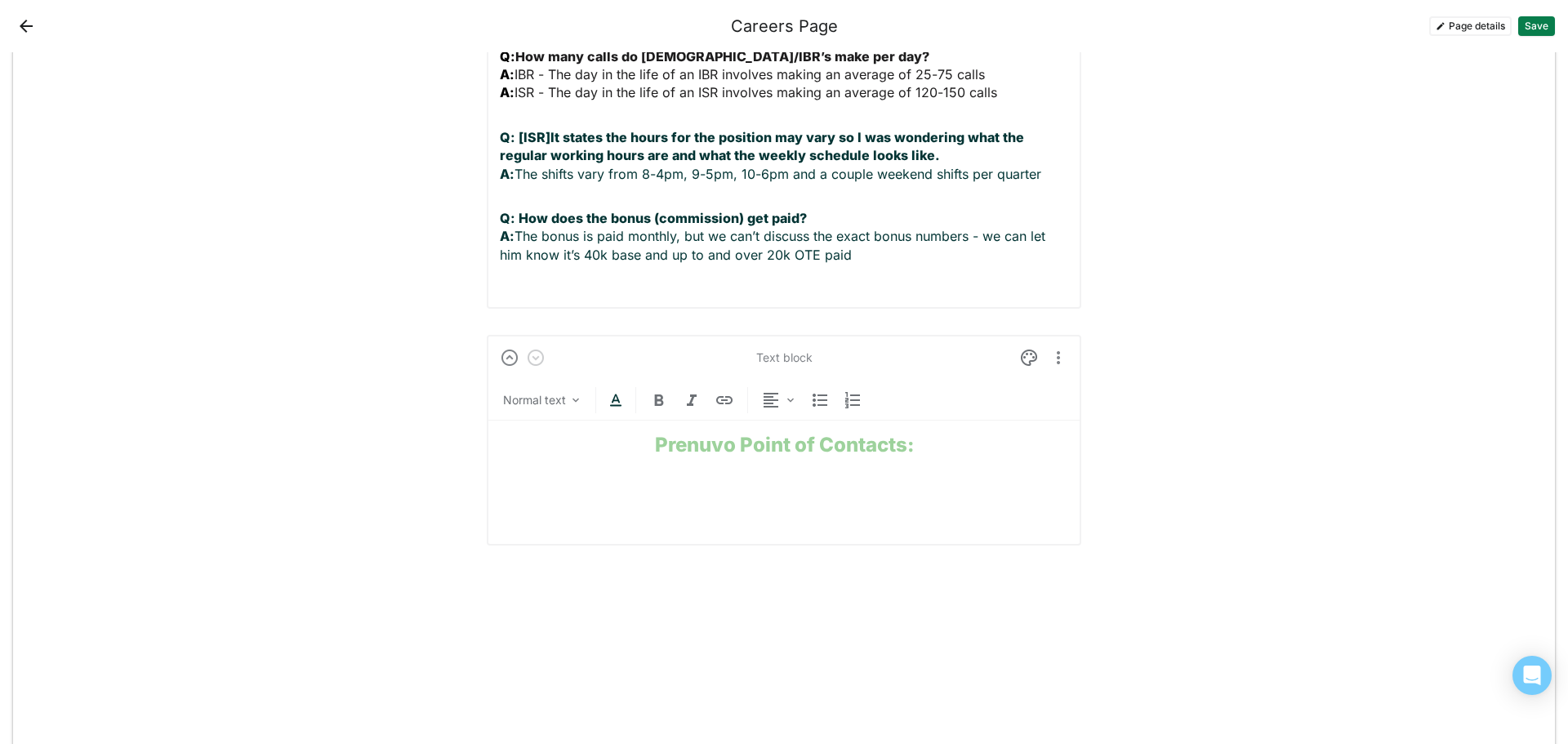
scroll to position [5108, 0]
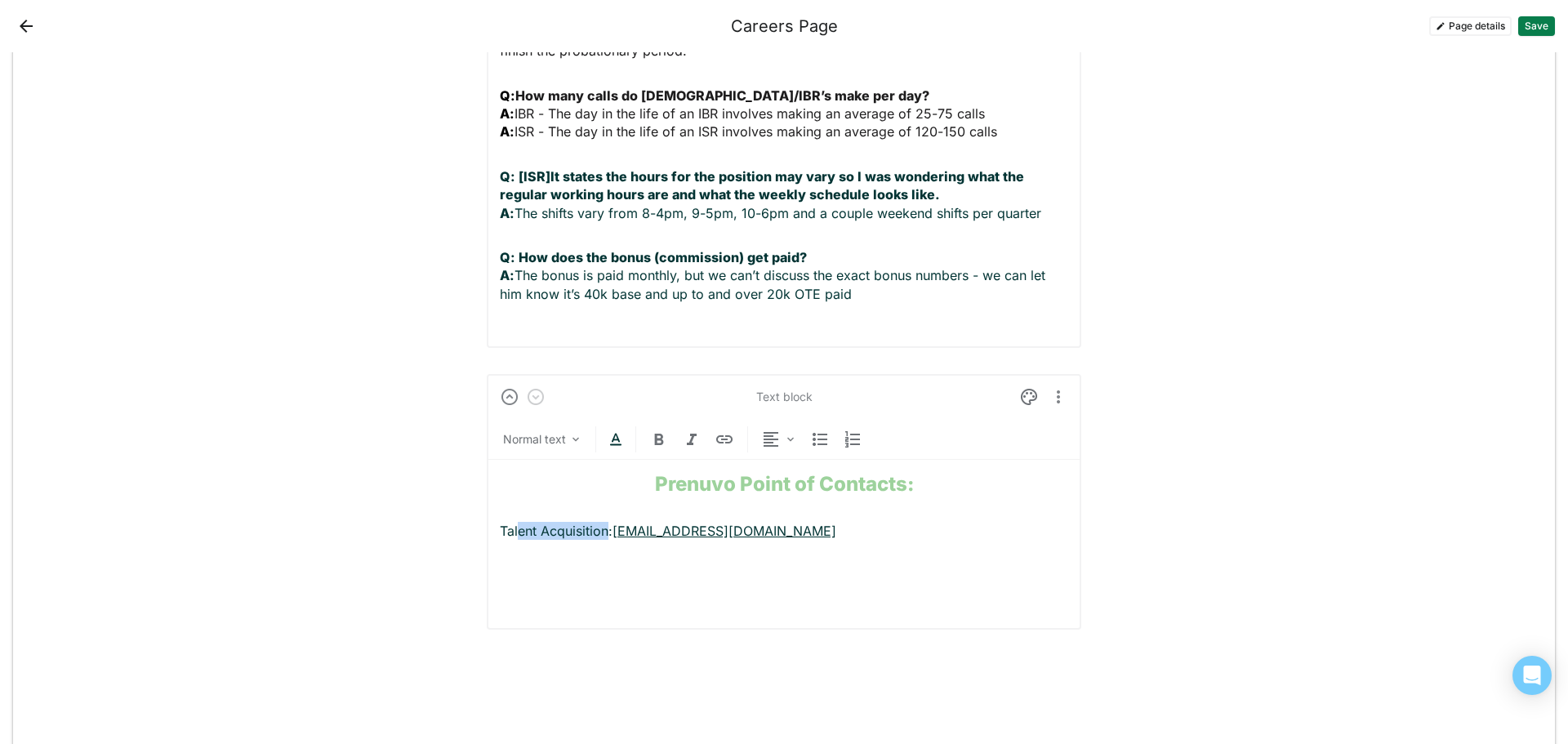
drag, startPoint x: 605, startPoint y: 457, endPoint x: 514, endPoint y: 458, distance: 91.0
click at [514, 521] on p "Talent Acquisition: [EMAIL_ADDRESS][DOMAIN_NAME]" at bounding box center [784, 530] width 568 height 18
drag, startPoint x: 497, startPoint y: 456, endPoint x: 607, endPoint y: 456, distance: 110.0
click at [607, 521] on p "Talent Acquisition: [EMAIL_ADDRESS][DOMAIN_NAME]" at bounding box center [784, 530] width 568 height 18
click at [546, 567] on p at bounding box center [784, 584] width 568 height 36
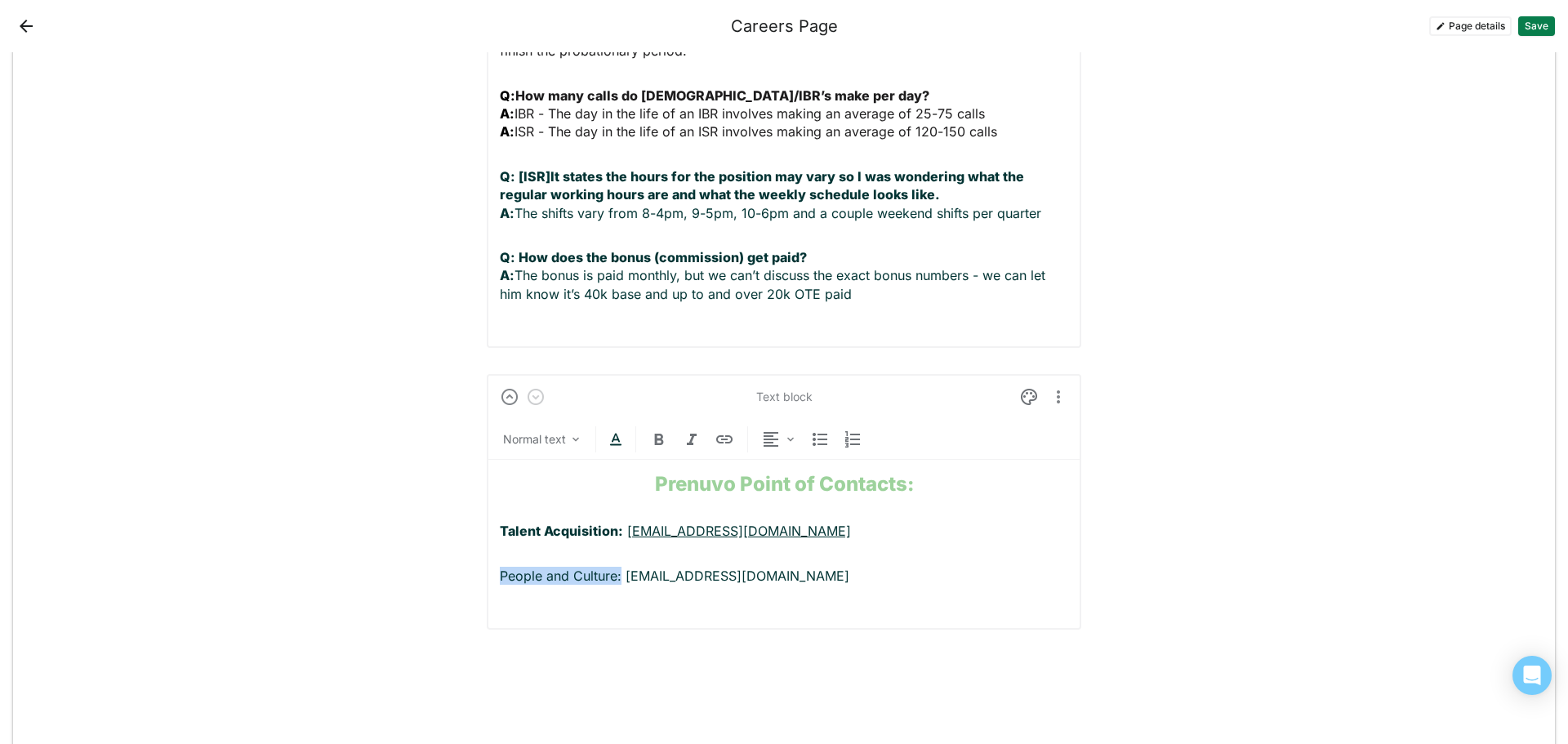
drag, startPoint x: 615, startPoint y: 501, endPoint x: 479, endPoint y: 509, distance: 136.2
click at [821, 567] on p "People and Culture: [EMAIL_ADDRESS][DOMAIN_NAME]" at bounding box center [784, 584] width 568 height 36
drag, startPoint x: 559, startPoint y: 546, endPoint x: 472, endPoint y: 546, distance: 87.0
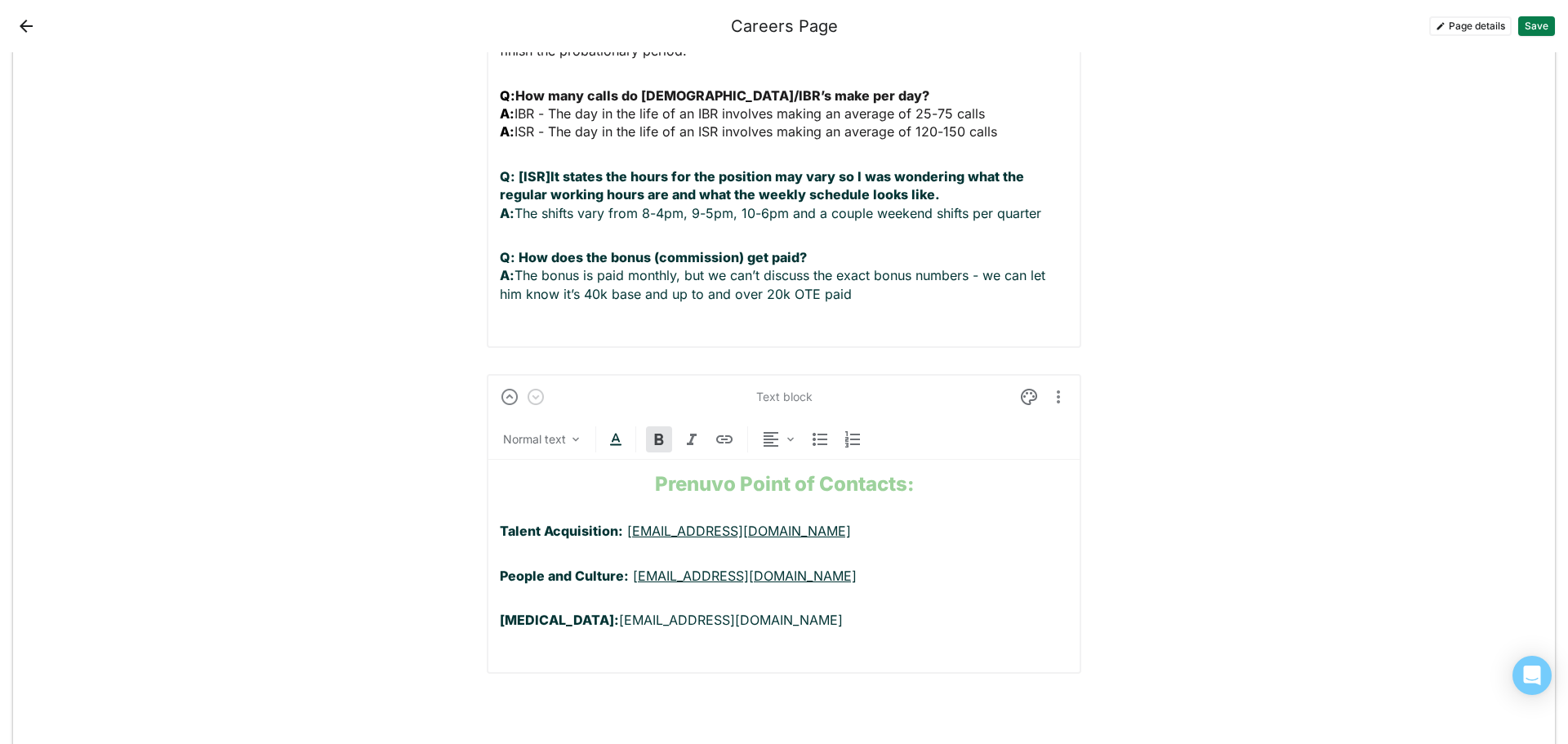
click at [557, 612] on strong "[MEDICAL_DATA]:" at bounding box center [560, 620] width 120 height 17
click at [563, 611] on p "[MEDICAL_DATA] Hiring: [EMAIL_ADDRESS][DOMAIN_NAME]" at bounding box center [784, 628] width 568 height 36
click at [545, 578] on div "Prenuvo Point of Contacts: Talent Acquisition: [EMAIL_ADDRESS][DOMAIN_NAME] Peo…" at bounding box center [784, 560] width 568 height 201
click at [851, 611] on p "[MEDICAL_DATA] Hiring: [EMAIL_ADDRESS][DOMAIN_NAME]" at bounding box center [784, 628] width 568 height 36
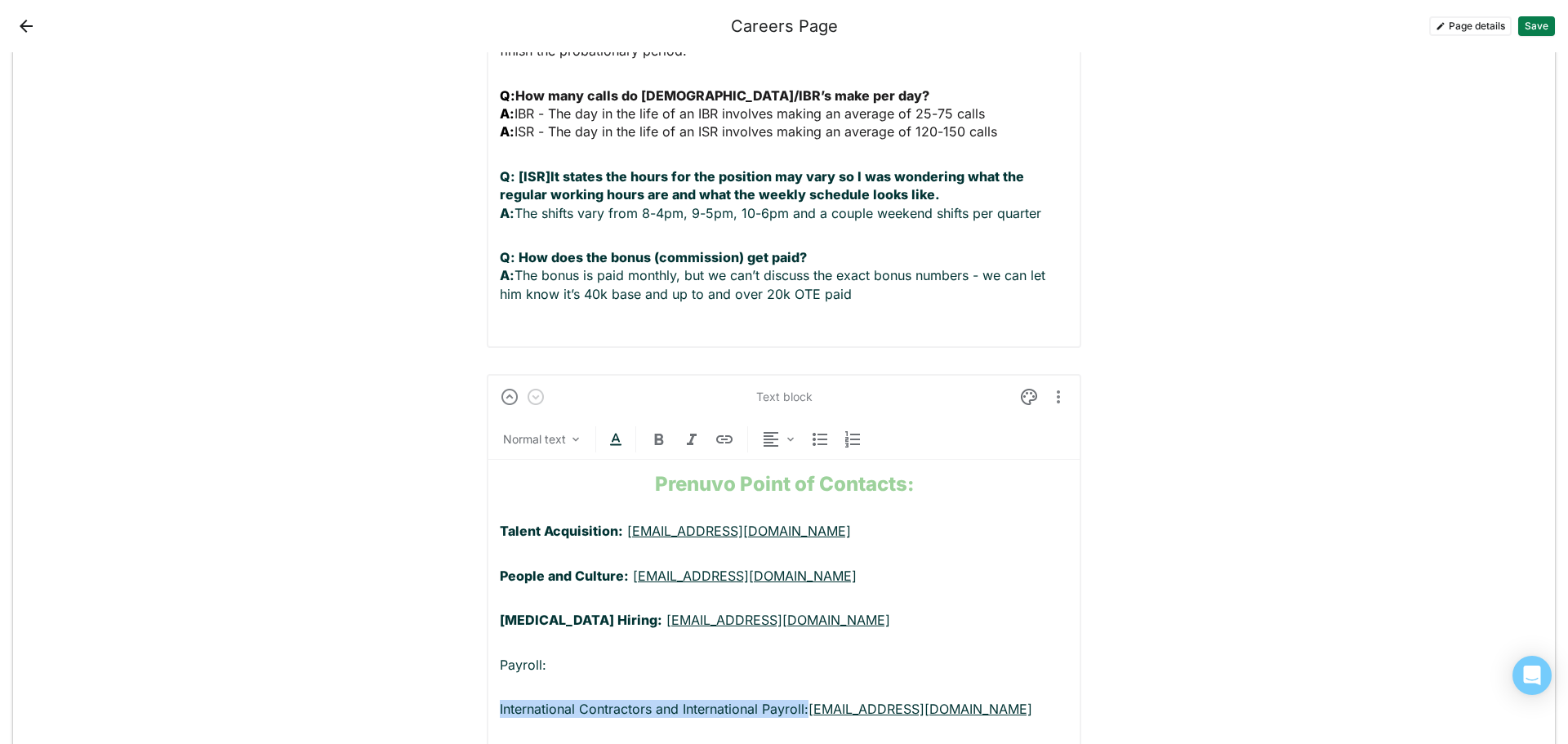
drag, startPoint x: 802, startPoint y: 633, endPoint x: 480, endPoint y: 631, distance: 322.0
click at [487, 631] on div "Text block Normal text Prenuvo Point of Contacts: Talent Acquisition: [EMAIL_AD…" at bounding box center [784, 569] width 595 height 389
drag, startPoint x: 536, startPoint y: 590, endPoint x: 477, endPoint y: 592, distance: 59.0
drag, startPoint x: 548, startPoint y: 590, endPoint x: 464, endPoint y: 591, distance: 84.0
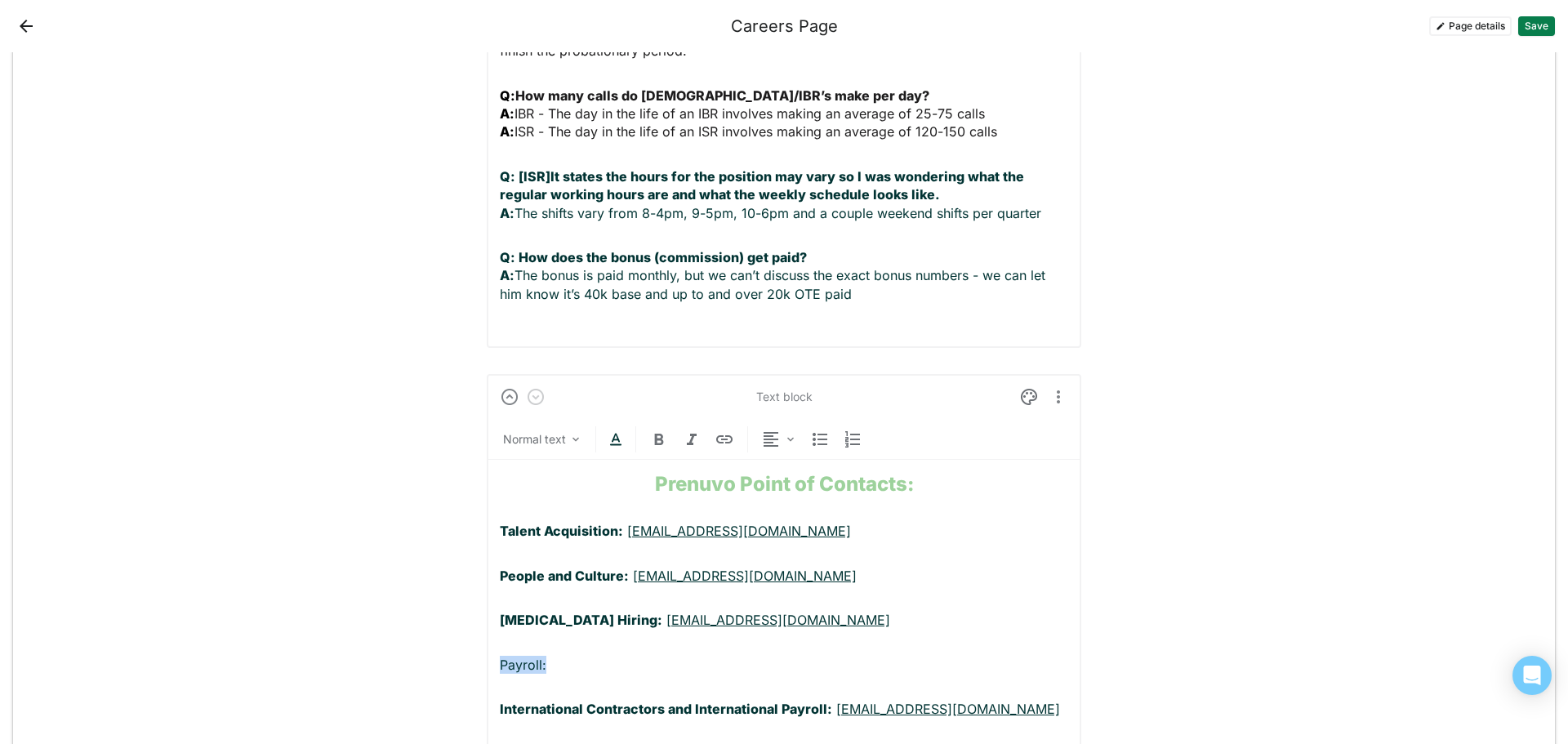
click at [563, 656] on p "Payroll:" at bounding box center [784, 665] width 568 height 18
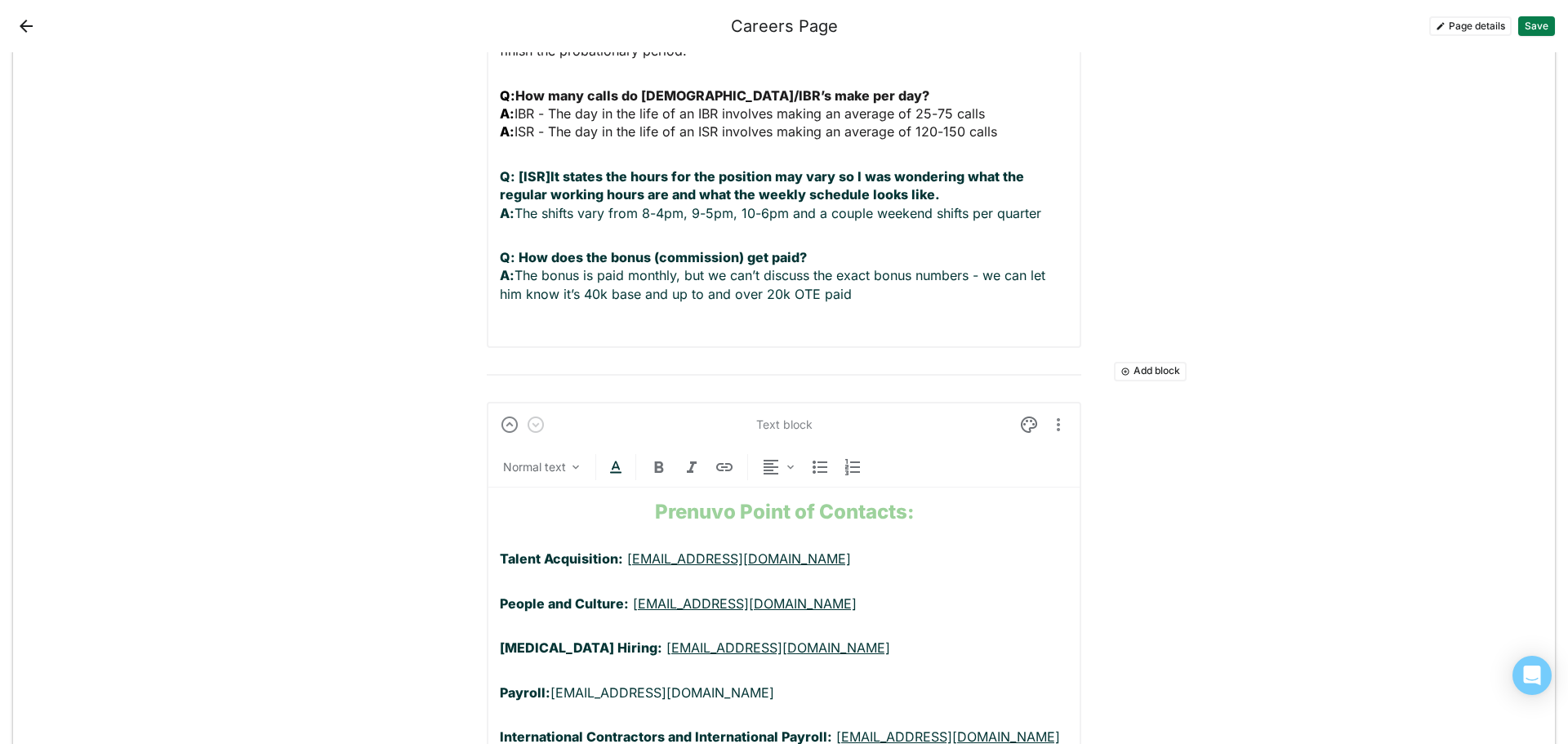
scroll to position [5108, 0]
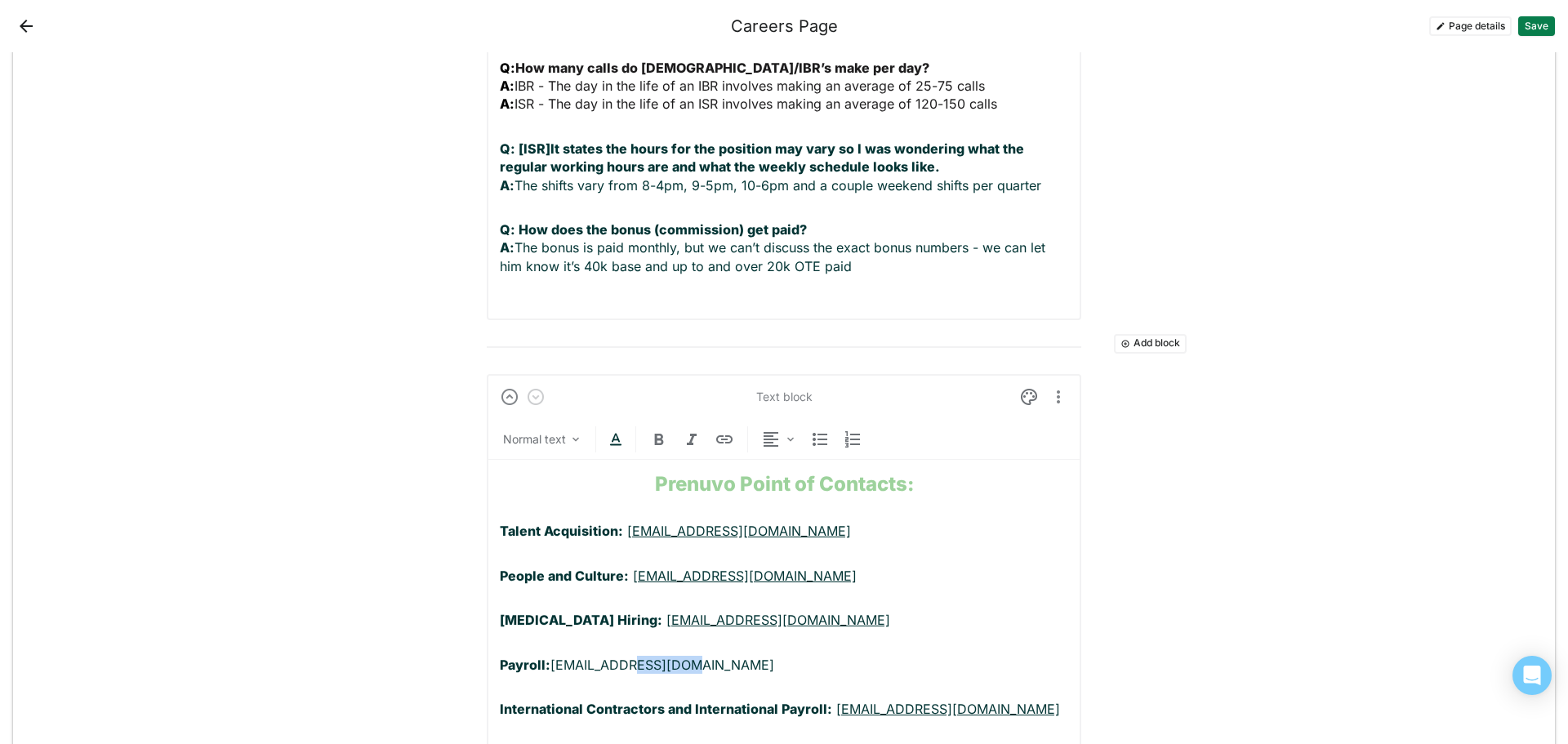
drag, startPoint x: 688, startPoint y: 590, endPoint x: 620, endPoint y: 598, distance: 68.5
click at [620, 656] on p "Payroll: [EMAIL_ADDRESS][DOMAIN_NAME]" at bounding box center [784, 665] width 568 height 18
click at [783, 656] on p "Payroll: [EMAIL_ADDRESS][DOMAIN_NAME]" at bounding box center [784, 665] width 568 height 18
click at [504, 700] on p "US Benefits: [EMAIL_ADDRESS][DOMAIN_NAME]" at bounding box center [784, 709] width 568 height 18
drag, startPoint x: 575, startPoint y: 632, endPoint x: 475, endPoint y: 632, distance: 100.0
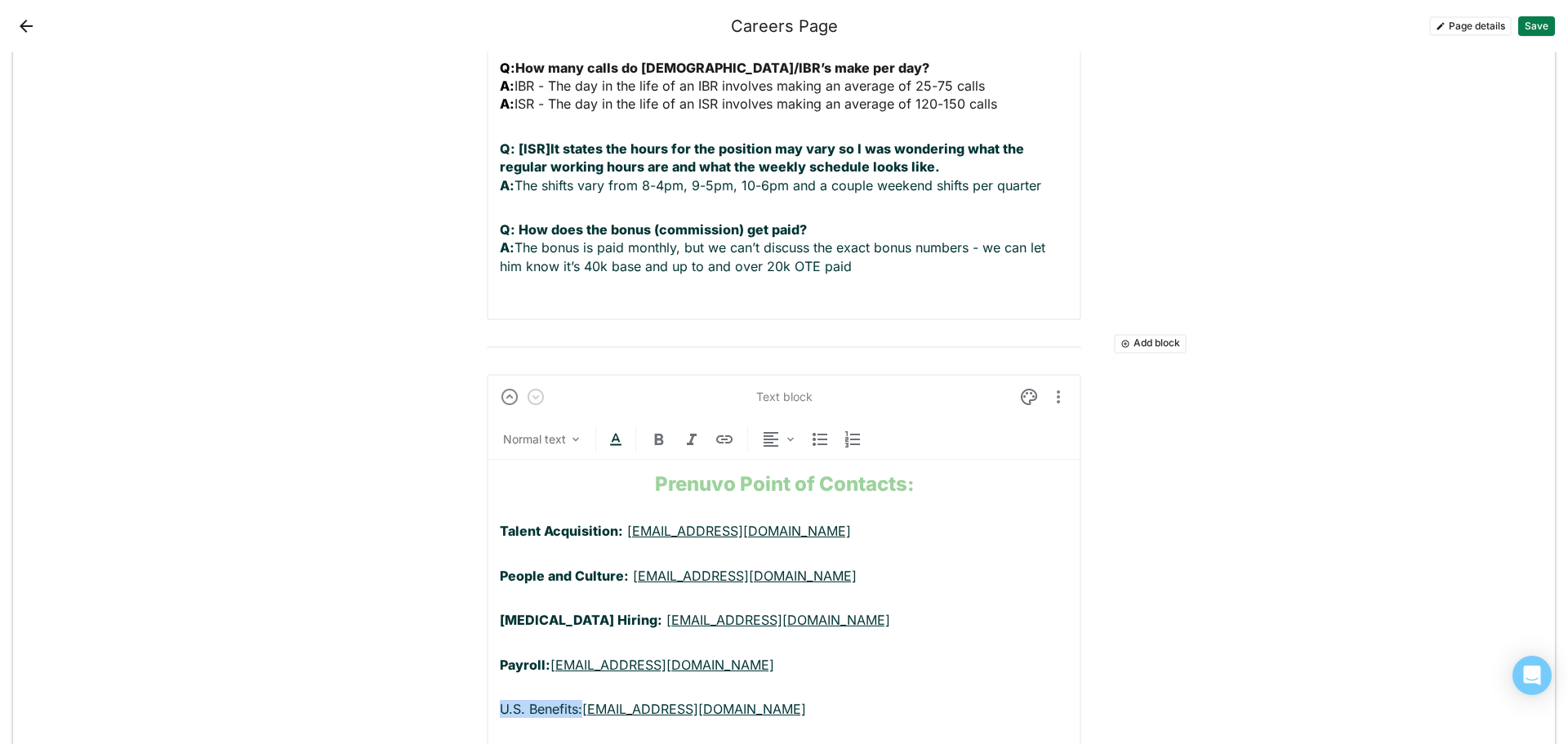
click at [871, 526] on div "Prenuvo Point of Contacts: Talent Acquisition: [EMAIL_ADDRESS][DOMAIN_NAME] Peo…" at bounding box center [784, 627] width 568 height 335
click at [725, 656] on p "Payroll: [EMAIL_ADDRESS][DOMAIN_NAME]" at bounding box center [784, 665] width 568 height 18
drag, startPoint x: 600, startPoint y: 634, endPoint x: 496, endPoint y: 636, distance: 104.0
click at [500, 700] on p "Canada Benefits: [EMAIL_ADDRESS][DOMAIN_NAME]" at bounding box center [784, 709] width 568 height 18
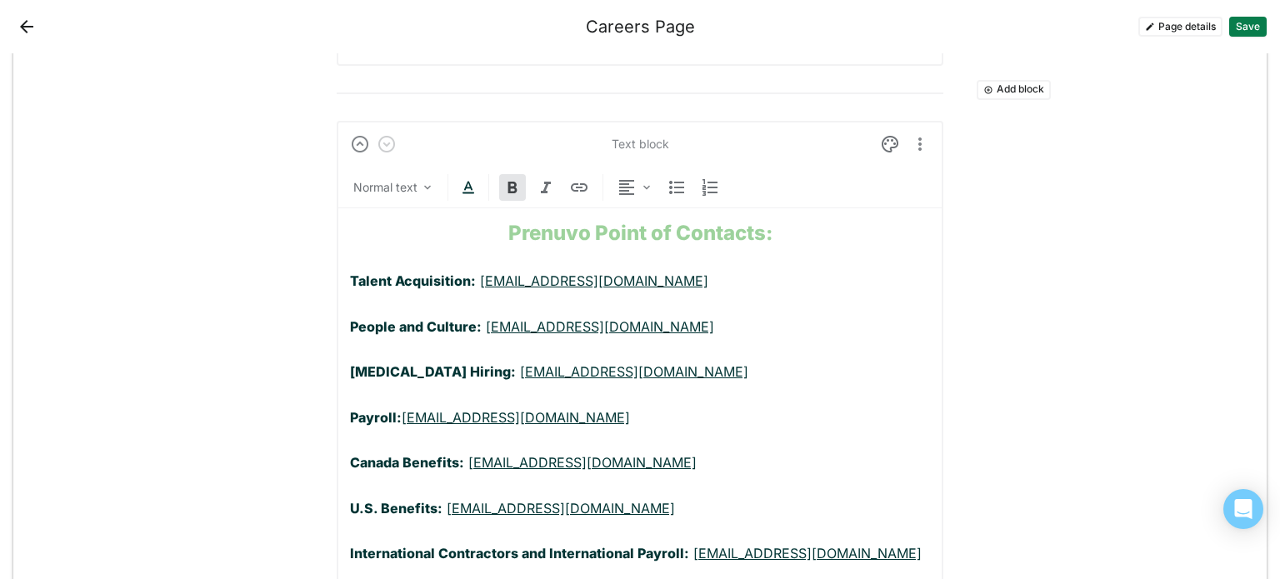
scroll to position [5545, 0]
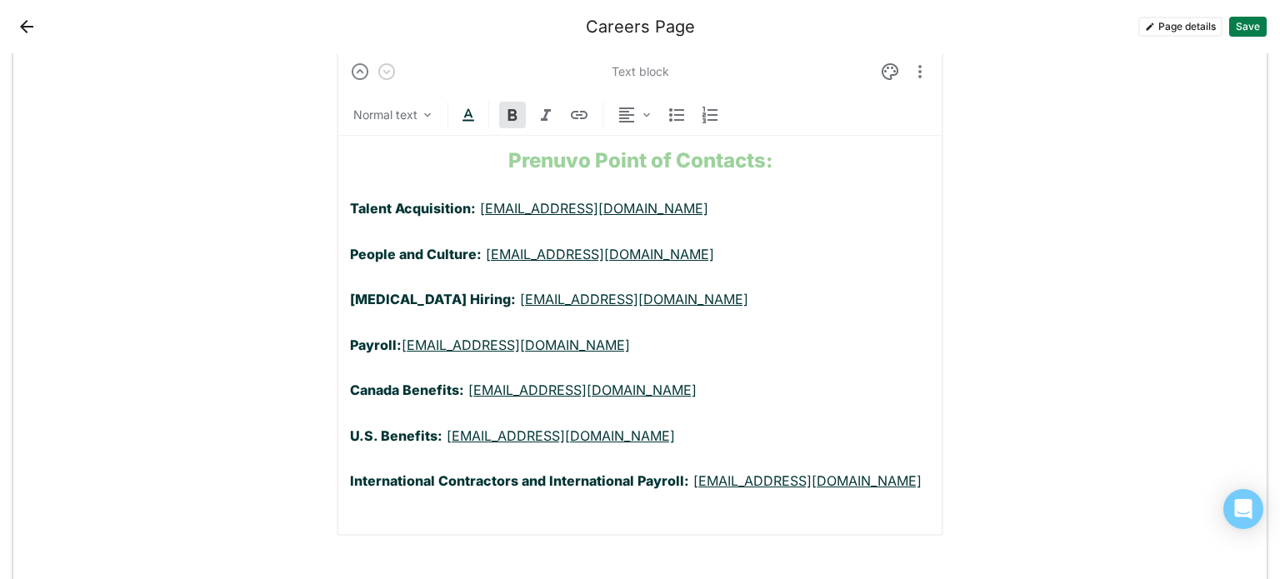
click at [363, 337] on strong "Payroll:" at bounding box center [376, 345] width 52 height 17
click at [913, 472] on p "International Contractors and International Payroll: [EMAIL_ADDRESS][DOMAIN_NAM…" at bounding box center [640, 490] width 580 height 37
click at [643, 427] on p "U.S. Benefits: [EMAIL_ADDRESS][DOMAIN_NAME]" at bounding box center [640, 436] width 580 height 18
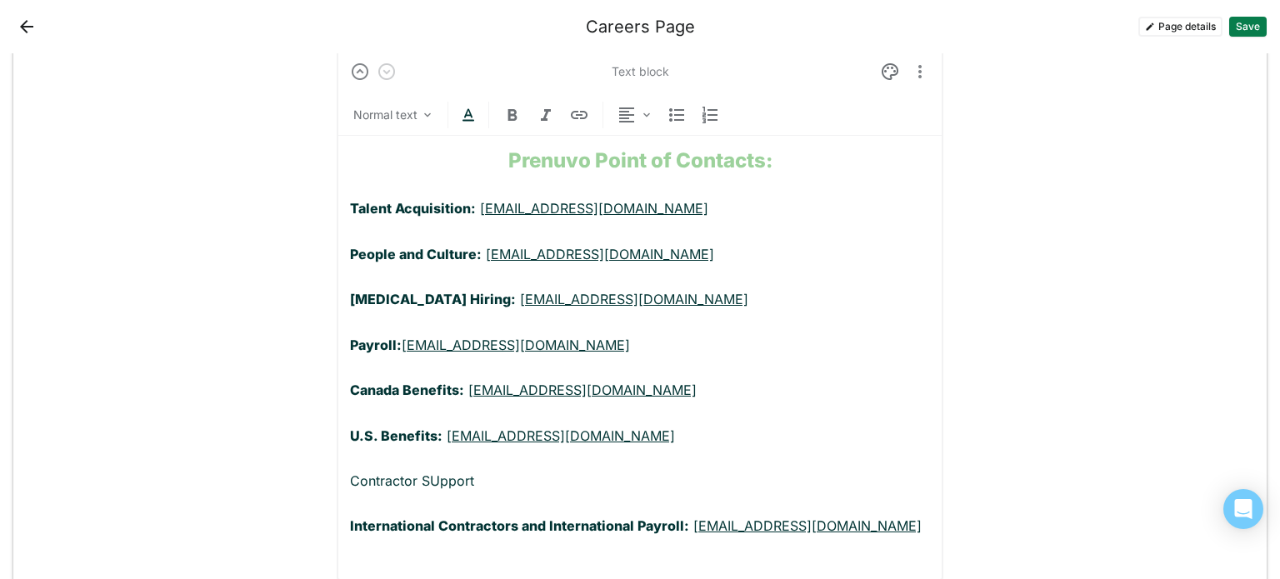
click at [428, 472] on p "Contractor SUpport" at bounding box center [640, 481] width 580 height 18
click at [475, 472] on p "Contractor Support" at bounding box center [640, 481] width 580 height 18
drag, startPoint x: 474, startPoint y: 396, endPoint x: 337, endPoint y: 397, distance: 137.5
click at [337, 397] on div "Text block Normal text Prenuvo Point of Contacts: Talent Acquisition: [EMAIL_AD…" at bounding box center [640, 314] width 607 height 532
click at [491, 472] on p "Contractor Support:" at bounding box center [640, 481] width 580 height 18
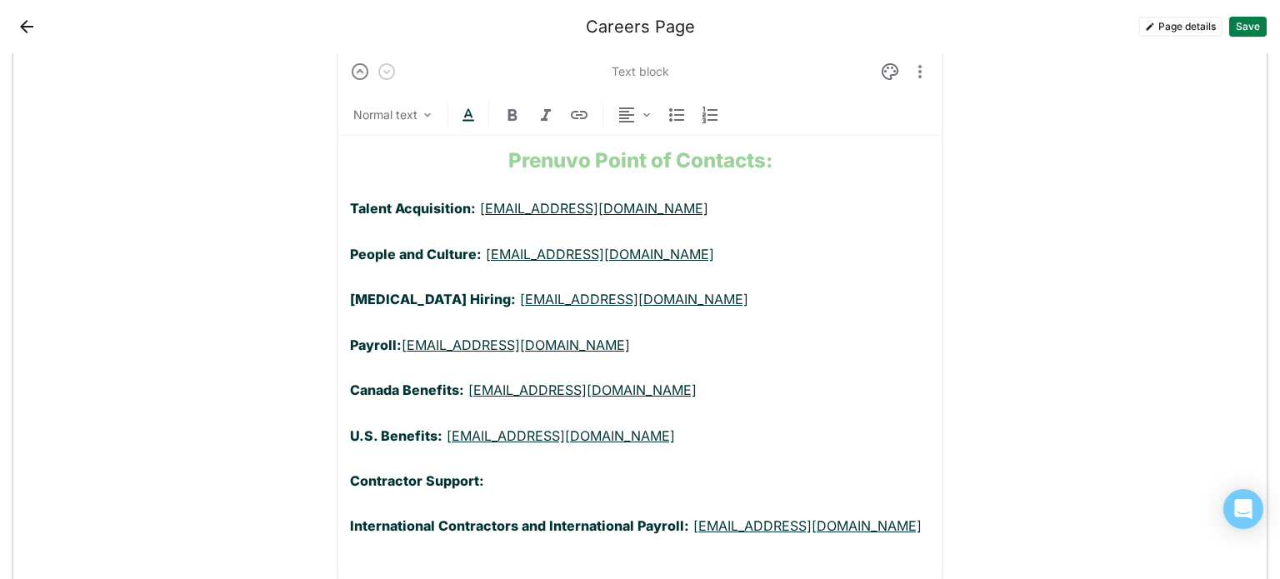
click at [894, 247] on div "Prenuvo Point of Contacts: Talent Acquisition: [EMAIL_ADDRESS][DOMAIN_NAME] Peo…" at bounding box center [640, 352] width 580 height 432
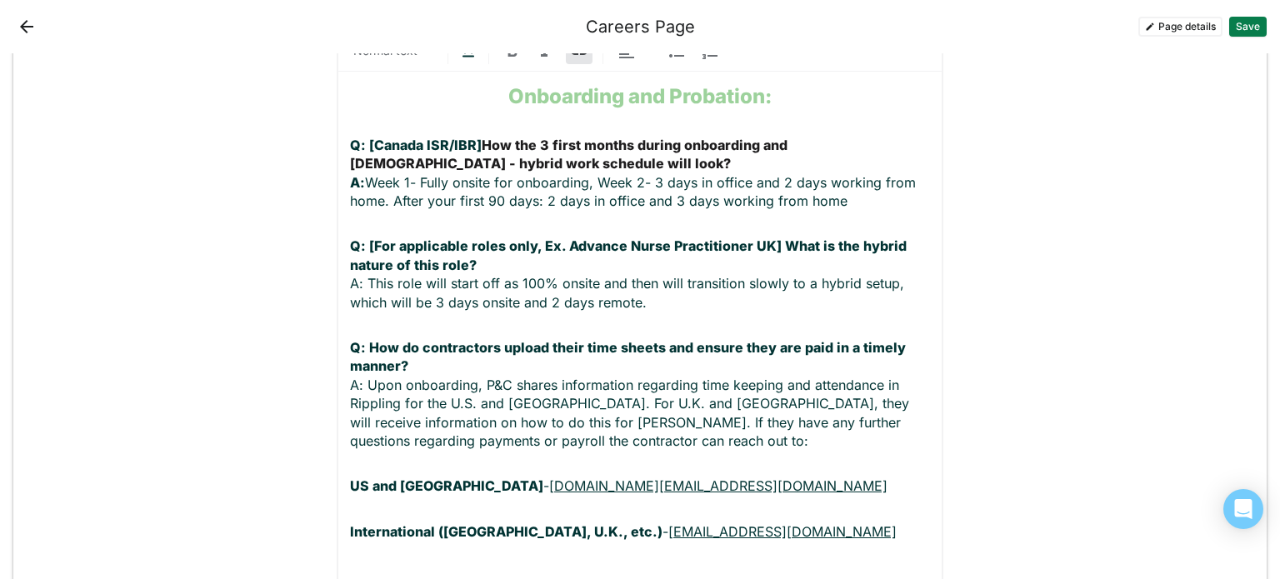
scroll to position [3298, 0]
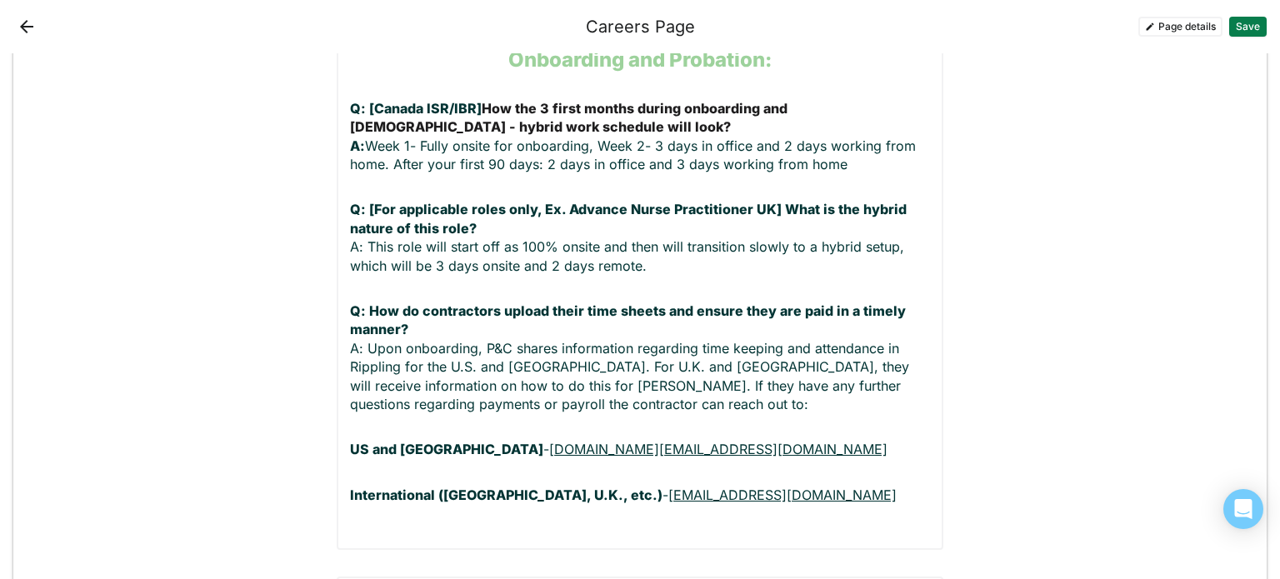
drag, startPoint x: 826, startPoint y: 418, endPoint x: 774, endPoint y: 418, distance: 52.5
click at [774, 486] on p "International ([GEOGRAPHIC_DATA], U.K., etc.) - [EMAIL_ADDRESS][DOMAIN_NAME]" at bounding box center [640, 504] width 580 height 37
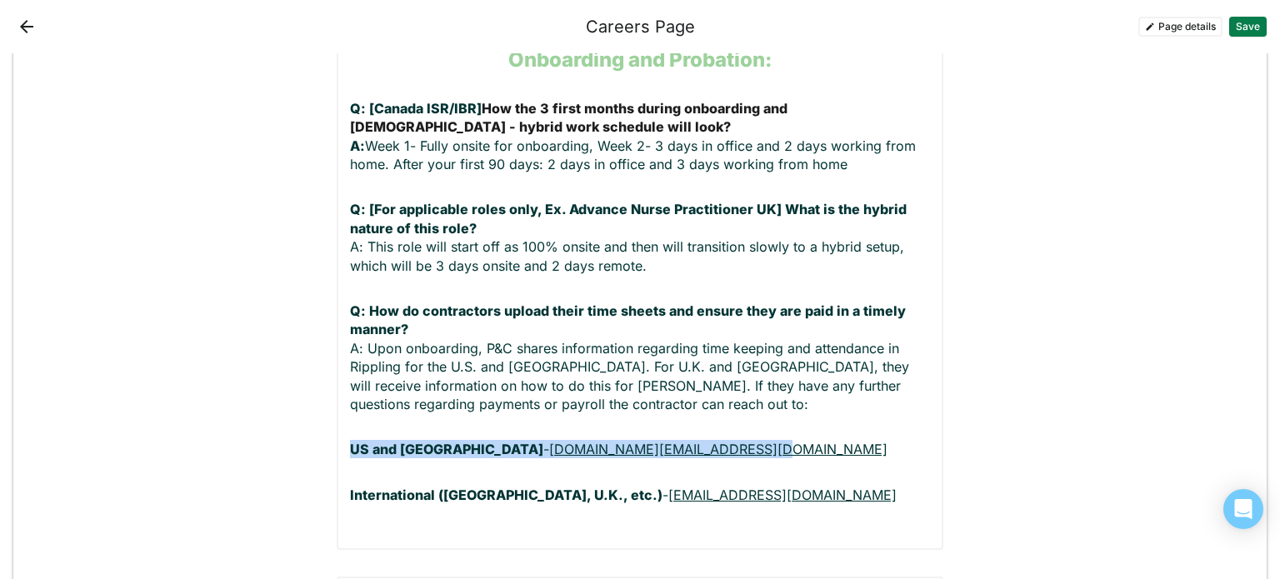
drag, startPoint x: 687, startPoint y: 369, endPoint x: 332, endPoint y: 372, distance: 354.9
click at [337, 372] on div "Text block Normal text Onboarding and Probation: Q: [Canada ISR/IBR] How the 3 …" at bounding box center [640, 249] width 607 height 602
copy p "US and Canada - [DOMAIN_NAME][EMAIL_ADDRESS][DOMAIN_NAME]"
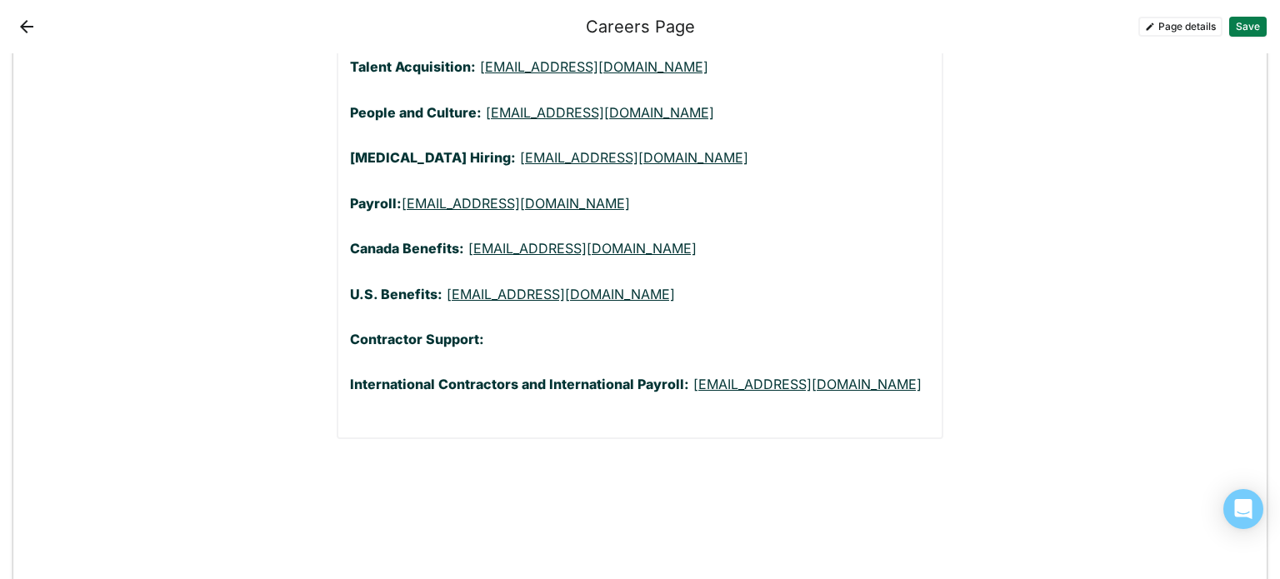
scroll to position [5658, 0]
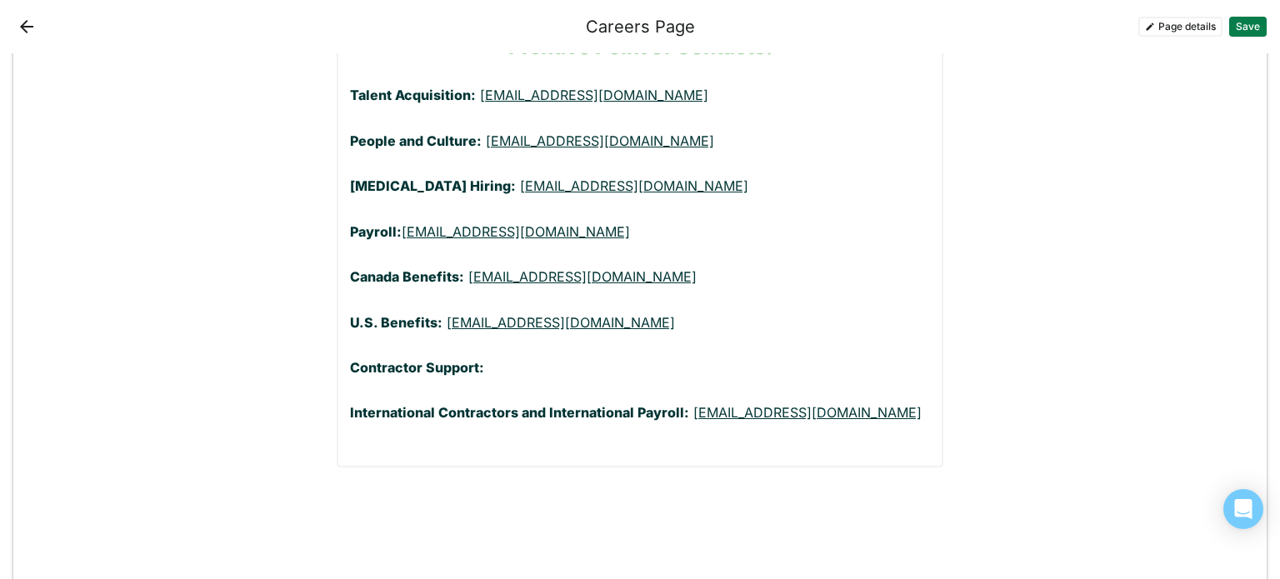
click at [512, 358] on p "Contractor Support:" at bounding box center [640, 367] width 580 height 18
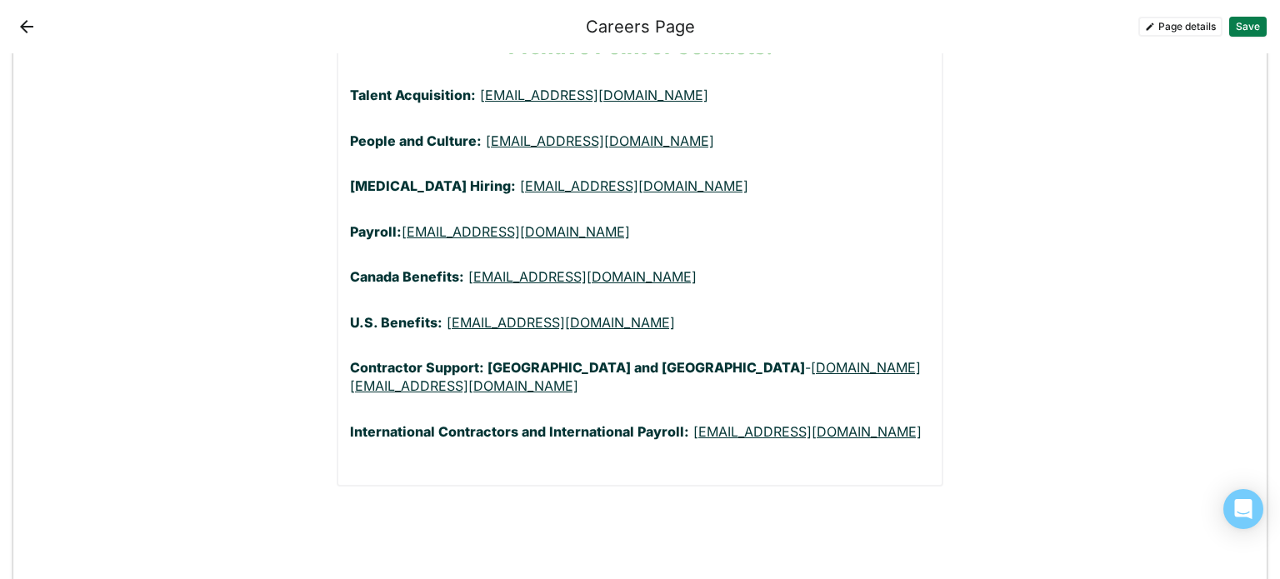
drag, startPoint x: 587, startPoint y: 280, endPoint x: 479, endPoint y: 281, distance: 107.5
click at [479, 358] on p "Contractor Support: [GEOGRAPHIC_DATA] and [GEOGRAPHIC_DATA] - [DOMAIN_NAME][EMA…" at bounding box center [640, 376] width 580 height 37
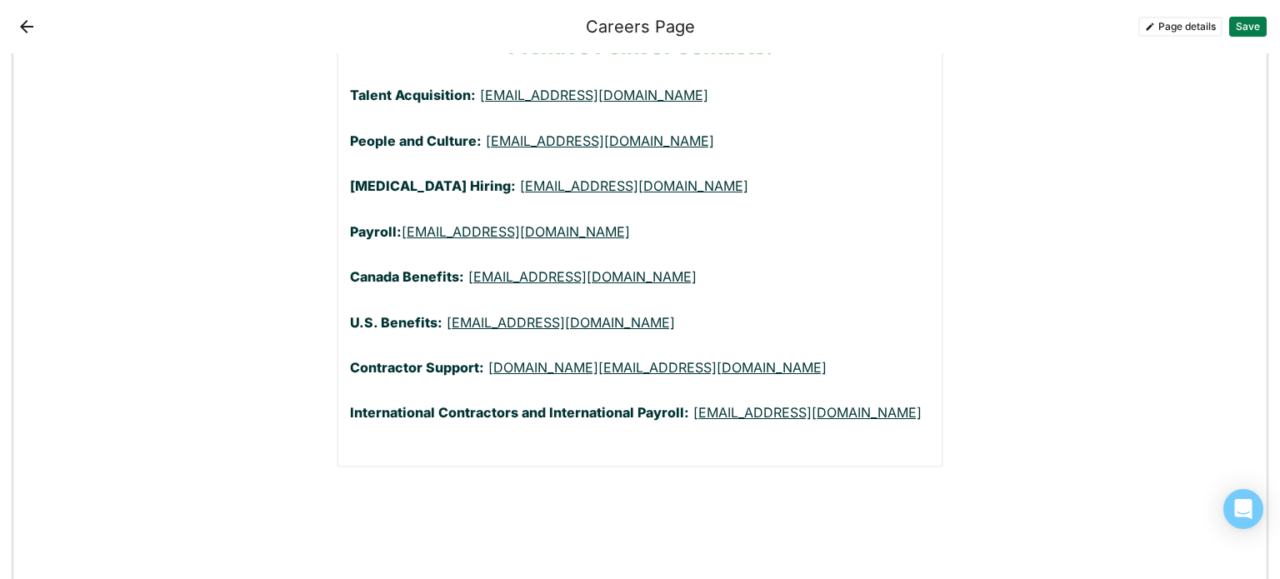
click at [467, 359] on strong "Contractor Support:" at bounding box center [417, 367] width 134 height 17
click at [470, 359] on strong "Contractor Support:" at bounding box center [417, 367] width 134 height 17
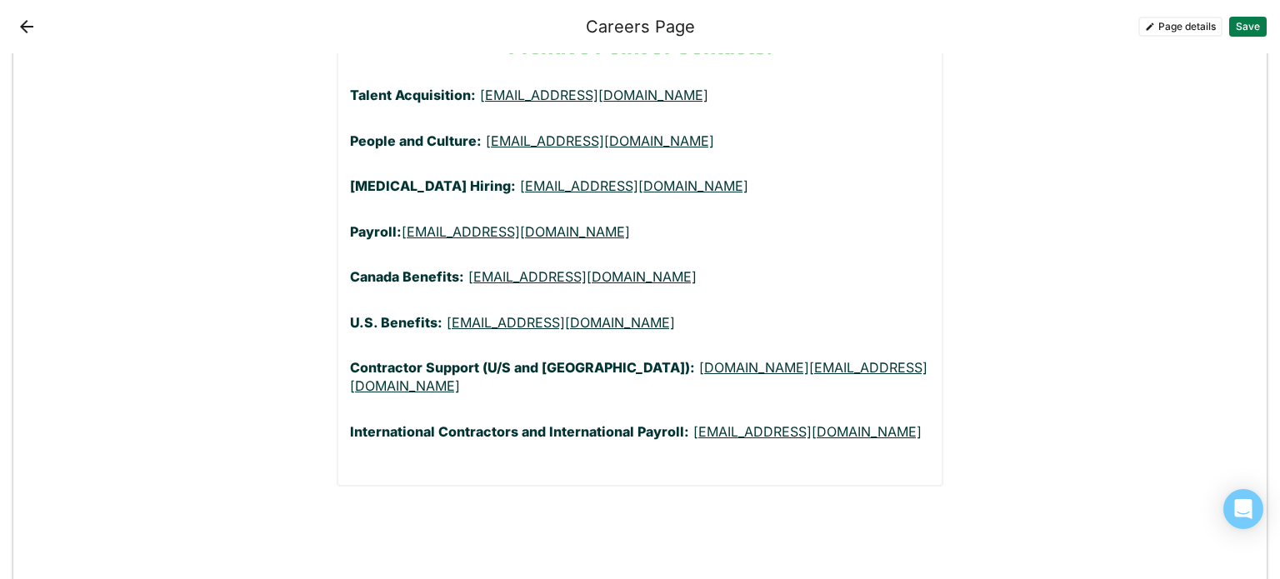
click at [496, 359] on strong "Contractor Support (U/S and [GEOGRAPHIC_DATA]):" at bounding box center [522, 367] width 345 height 17
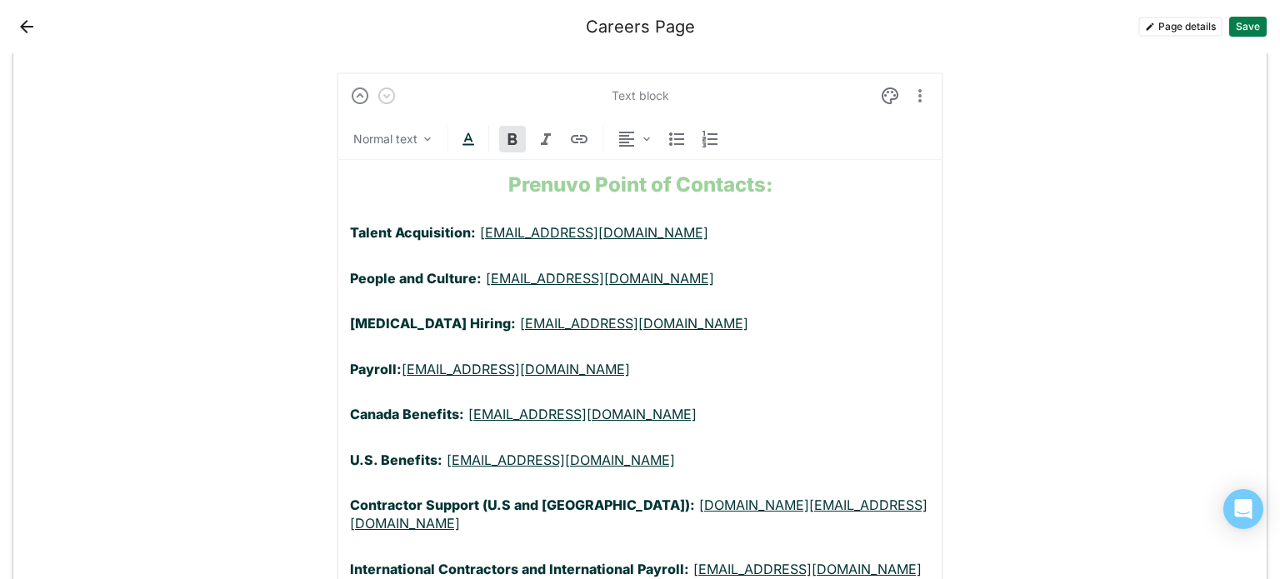
scroll to position [5462, 0]
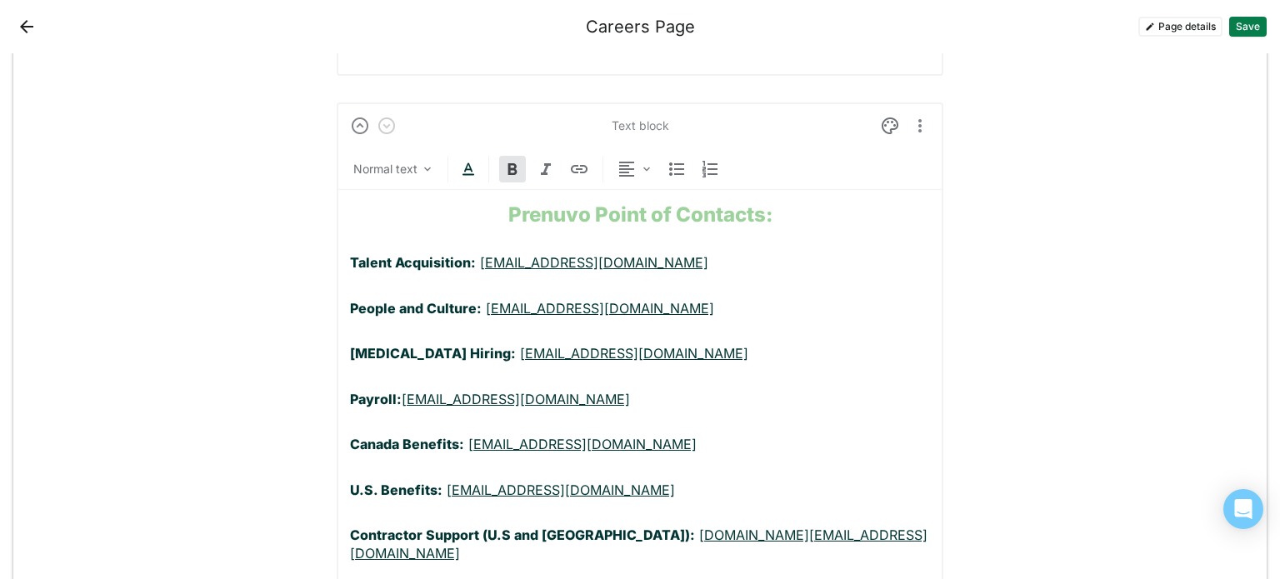
click at [637, 202] on strong "Prenuvo Point of Contacts:" at bounding box center [640, 214] width 264 height 24
click at [763, 202] on strong "Prenuvo Points of Contacts:" at bounding box center [640, 214] width 276 height 24
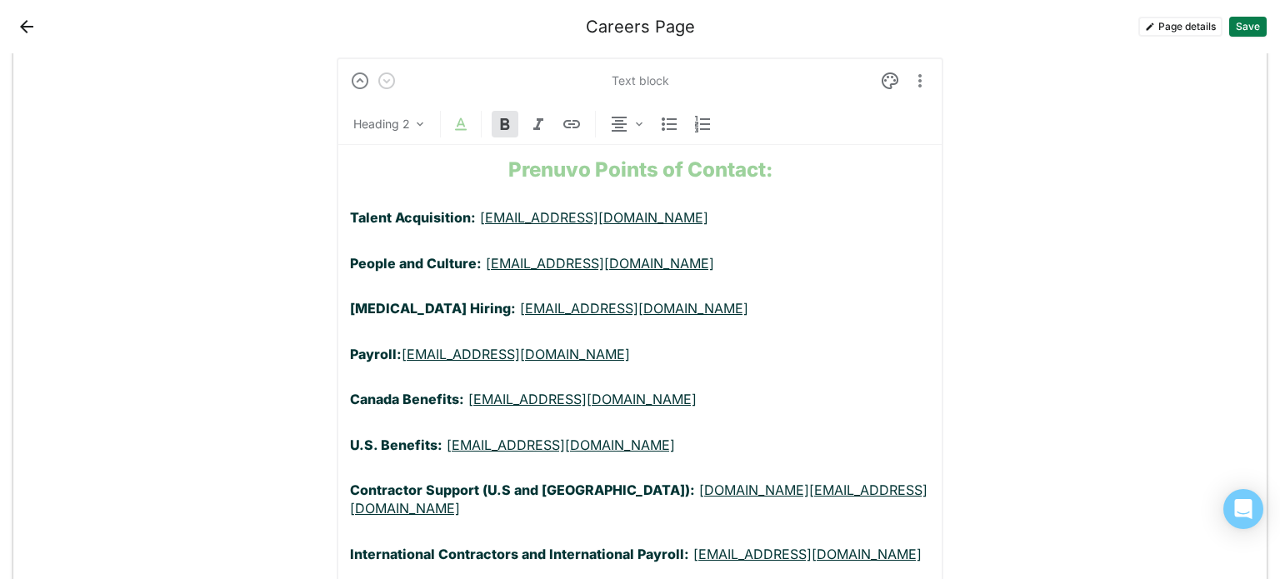
scroll to position [5545, 0]
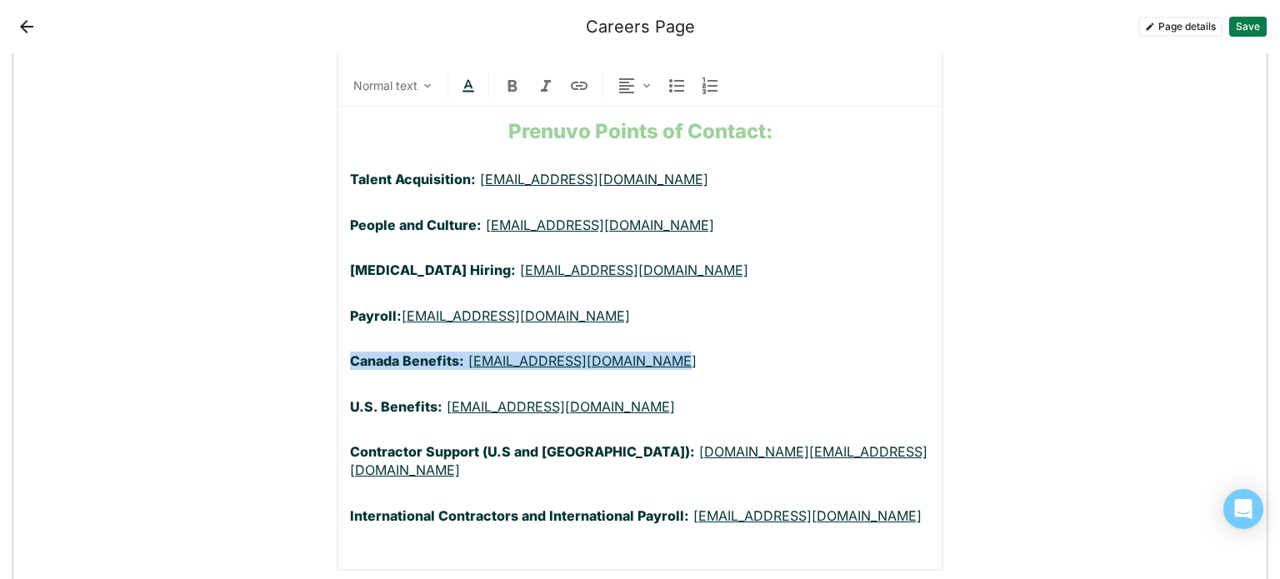
drag, startPoint x: 680, startPoint y: 277, endPoint x: 347, endPoint y: 280, distance: 333.3
click at [350, 352] on p "Canada Benefits: [EMAIL_ADDRESS][DOMAIN_NAME]" at bounding box center [640, 361] width 580 height 18
copy p "Canada Benefits: [EMAIL_ADDRESS][DOMAIN_NAME]"
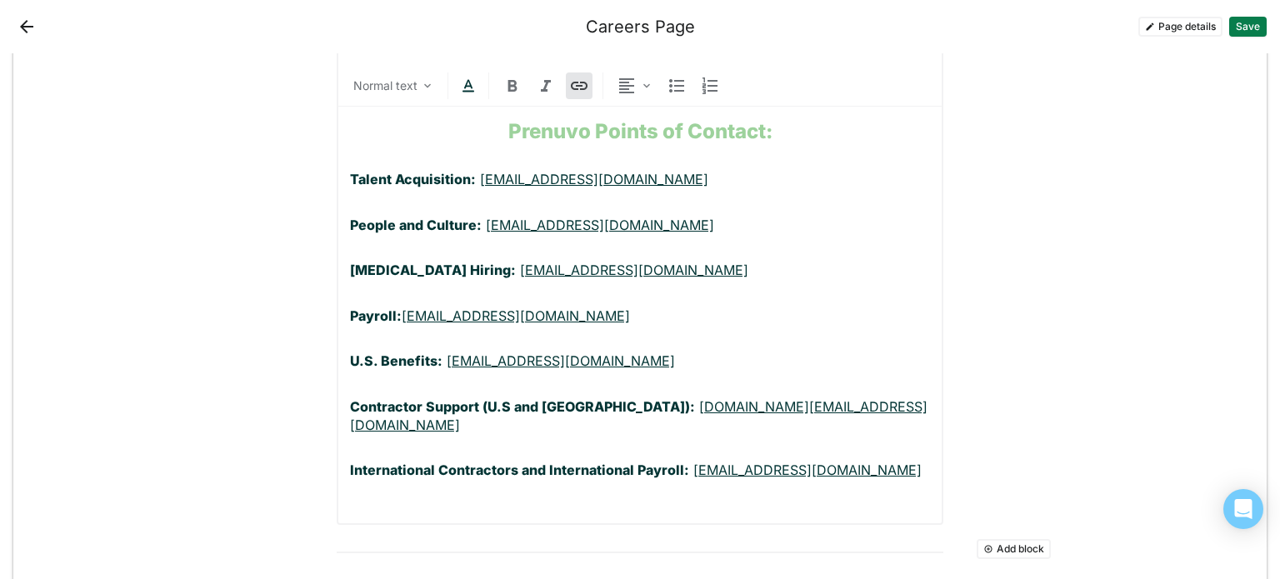
click at [350, 170] on p "Talent Acquisition: [EMAIL_ADDRESS][DOMAIN_NAME]" at bounding box center [640, 179] width 580 height 18
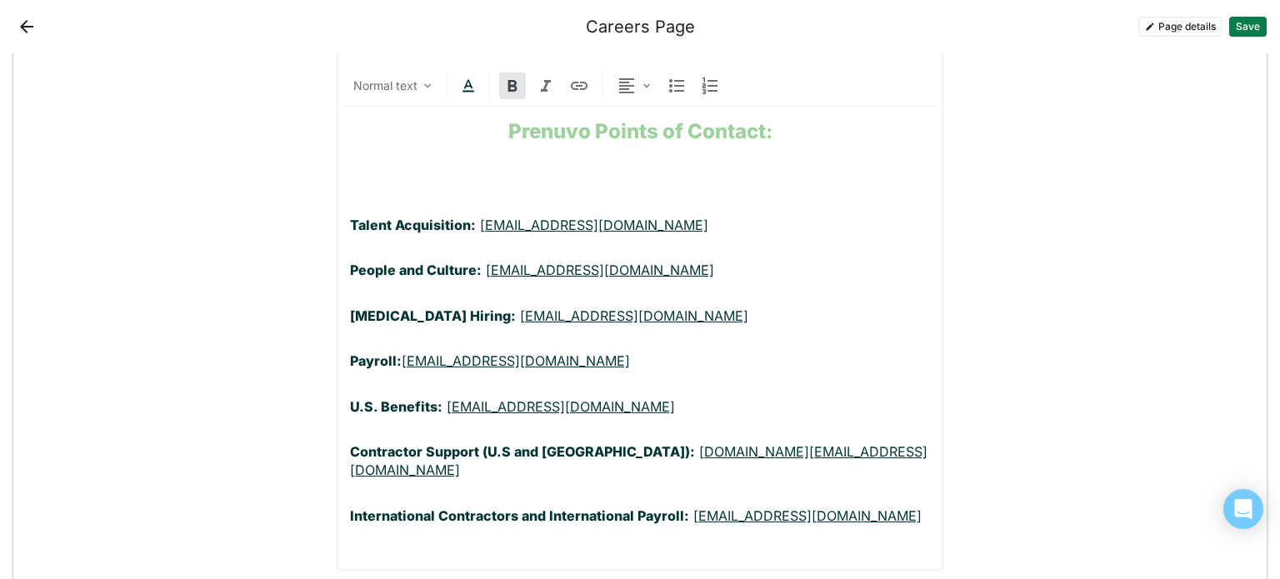
click at [350, 170] on p at bounding box center [640, 179] width 580 height 18
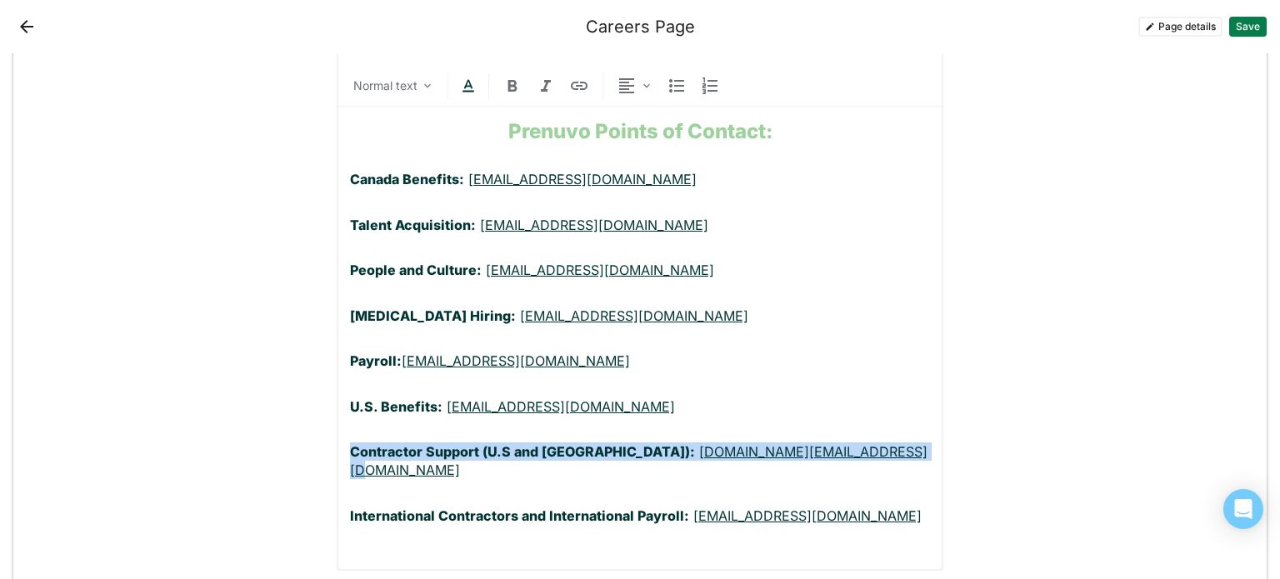
drag, startPoint x: 836, startPoint y: 369, endPoint x: 332, endPoint y: 372, distance: 503.2
click at [337, 372] on div "Text block Normal text Prenuvo Points of Contact: [GEOGRAPHIC_DATA] Benefits: […" at bounding box center [640, 295] width 607 height 552
copy p "Contractor Support (U.S and [GEOGRAPHIC_DATA]): [DOMAIN_NAME][EMAIL_ADDRESS][DO…"
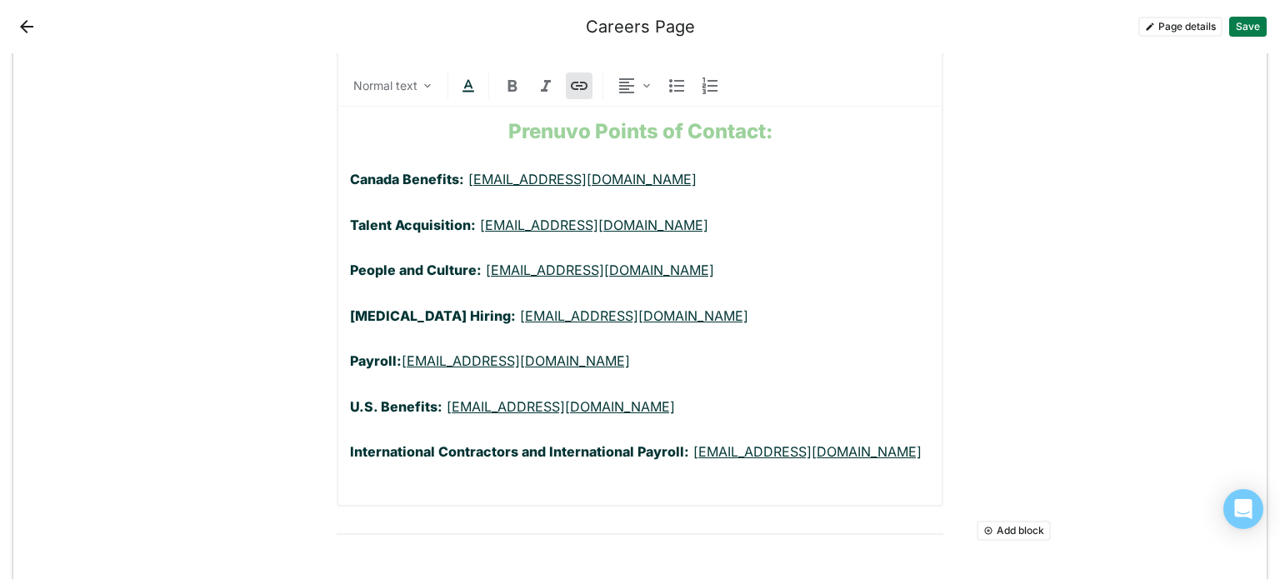
click at [685, 170] on p "Canada Benefits: [EMAIL_ADDRESS][DOMAIN_NAME]" at bounding box center [640, 179] width 580 height 18
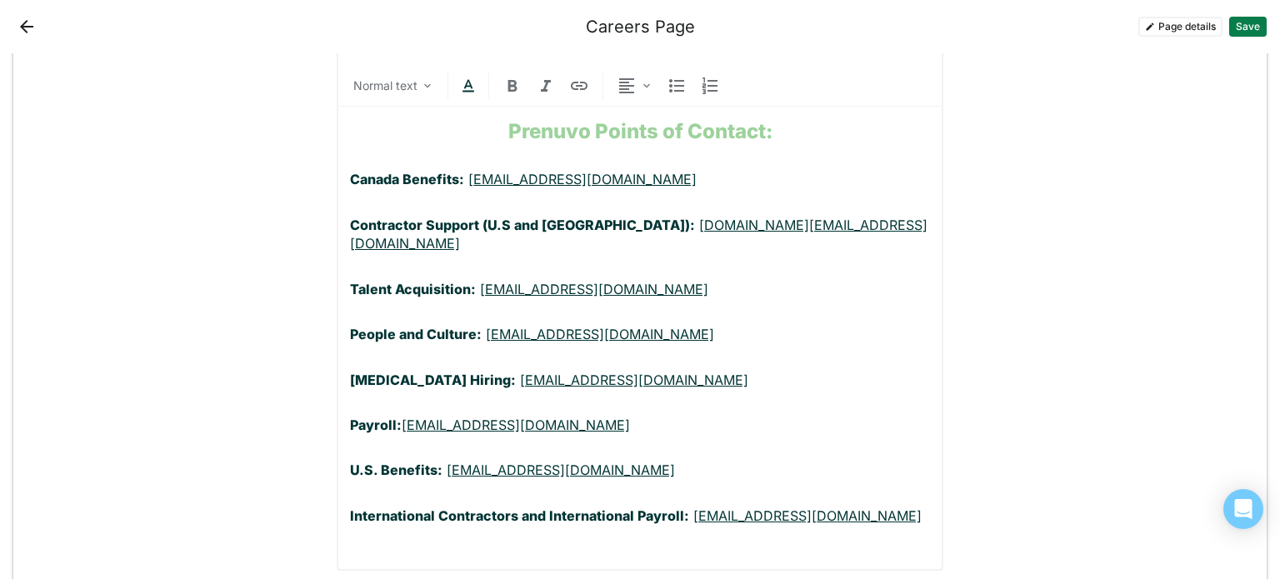
drag, startPoint x: 910, startPoint y: 415, endPoint x: 339, endPoint y: 415, distance: 570.7
click at [339, 415] on div "Text block Normal text Prenuvo Points of Contact: [GEOGRAPHIC_DATA] Benefits: […" at bounding box center [640, 295] width 607 height 552
copy p "International Contractors and International Payroll: [EMAIL_ADDRESS][DOMAIN_NAM…"
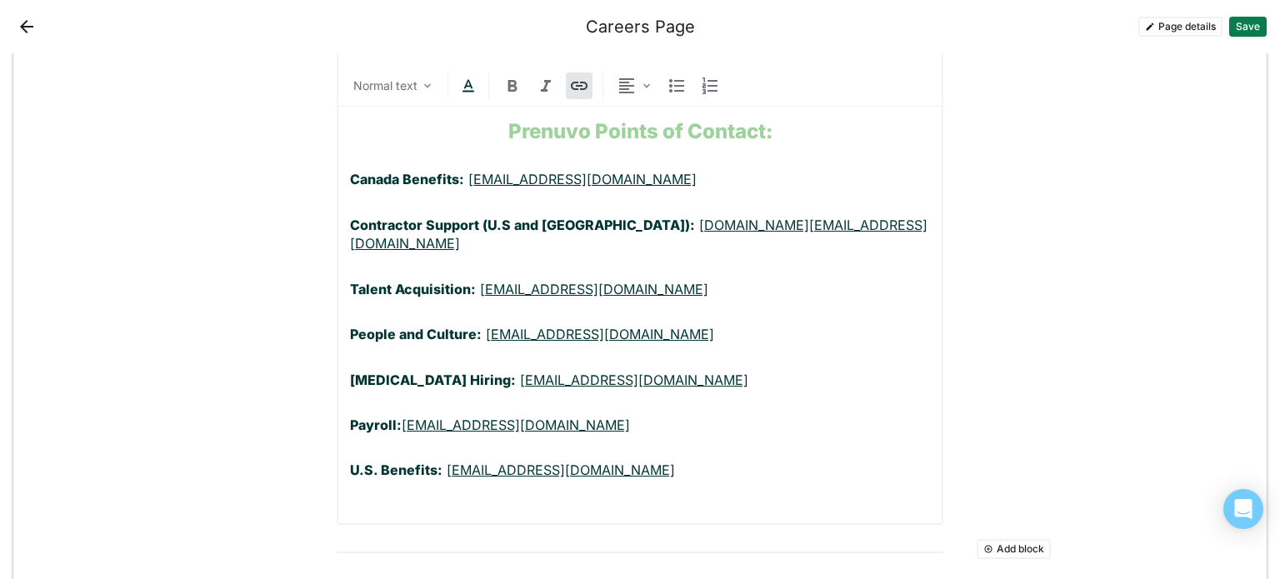
click at [830, 216] on p "Contractor Support (U.S and [GEOGRAPHIC_DATA]): [DOMAIN_NAME][EMAIL_ADDRESS][DO…" at bounding box center [640, 234] width 580 height 37
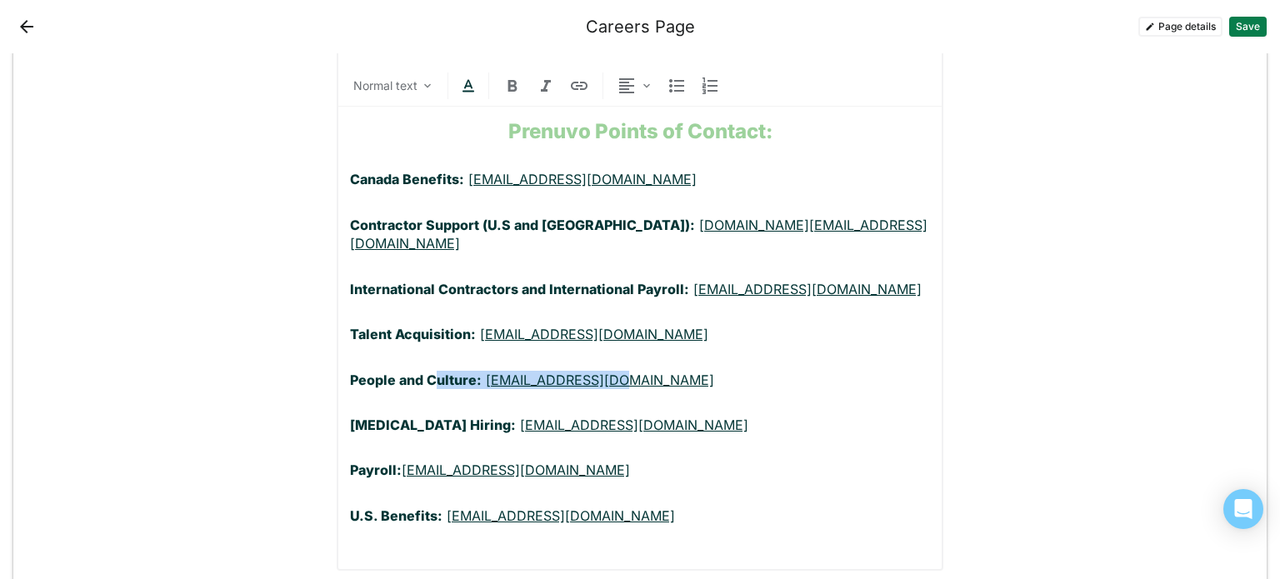
drag, startPoint x: 602, startPoint y: 278, endPoint x: 432, endPoint y: 282, distance: 170.0
click at [432, 371] on p "People and Culture: [EMAIL_ADDRESS][DOMAIN_NAME]" at bounding box center [640, 380] width 580 height 18
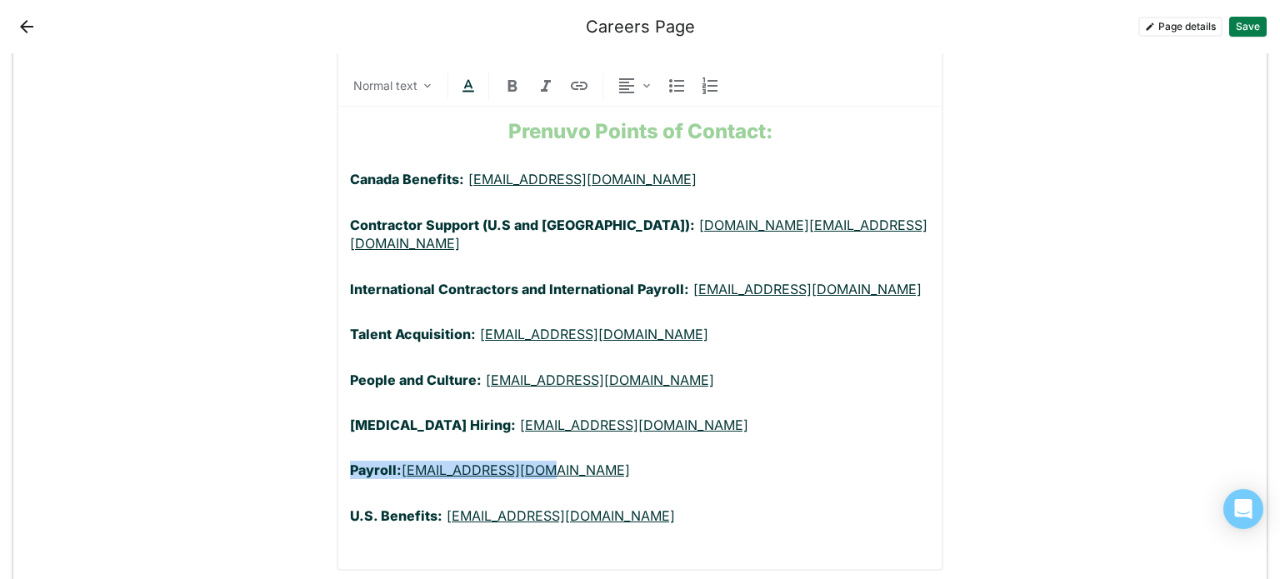
drag, startPoint x: 548, startPoint y: 362, endPoint x: 328, endPoint y: 367, distance: 220.0
copy p "Payroll: [EMAIL_ADDRESS][DOMAIN_NAME]"
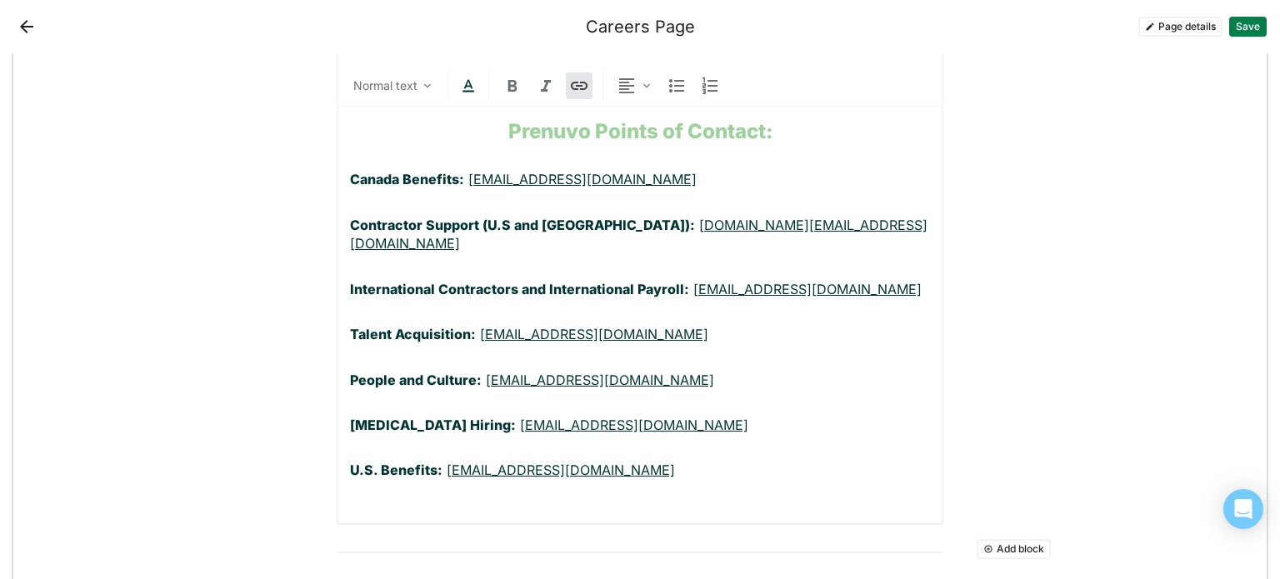
click at [916, 280] on p "International Contractors and International Payroll: [EMAIL_ADDRESS][DOMAIN_NAM…" at bounding box center [640, 289] width 580 height 18
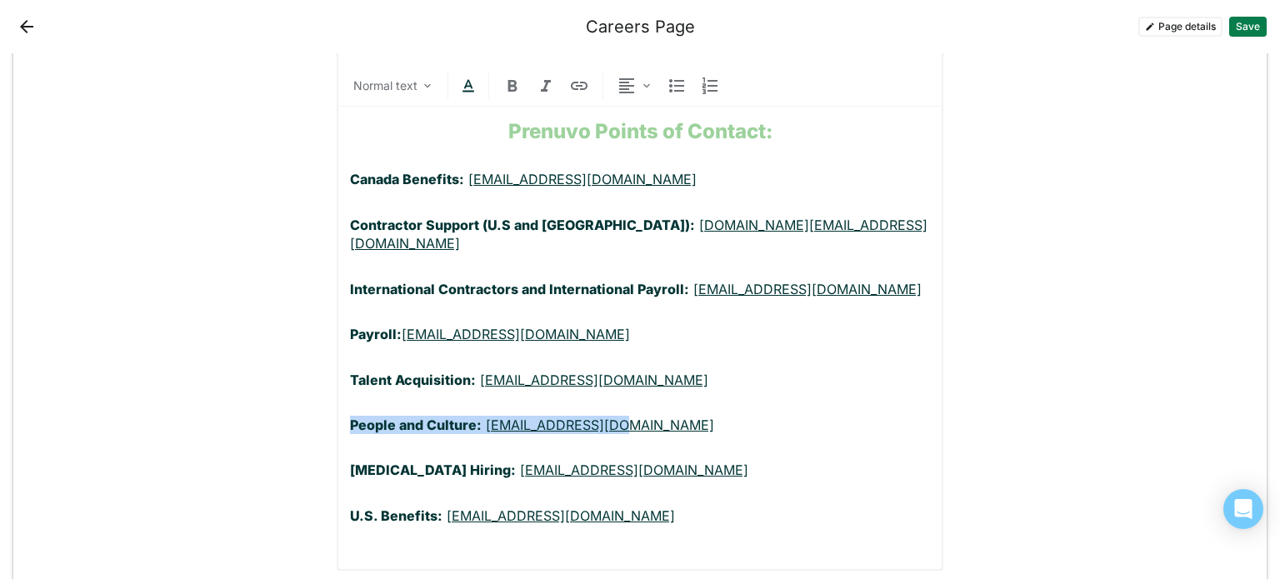
drag, startPoint x: 629, startPoint y: 322, endPoint x: 345, endPoint y: 326, distance: 284.1
click at [350, 416] on p "People and Culture: [EMAIL_ADDRESS][DOMAIN_NAME]" at bounding box center [640, 425] width 580 height 18
copy p "People and Culture: [EMAIL_ADDRESS][DOMAIN_NAME]"
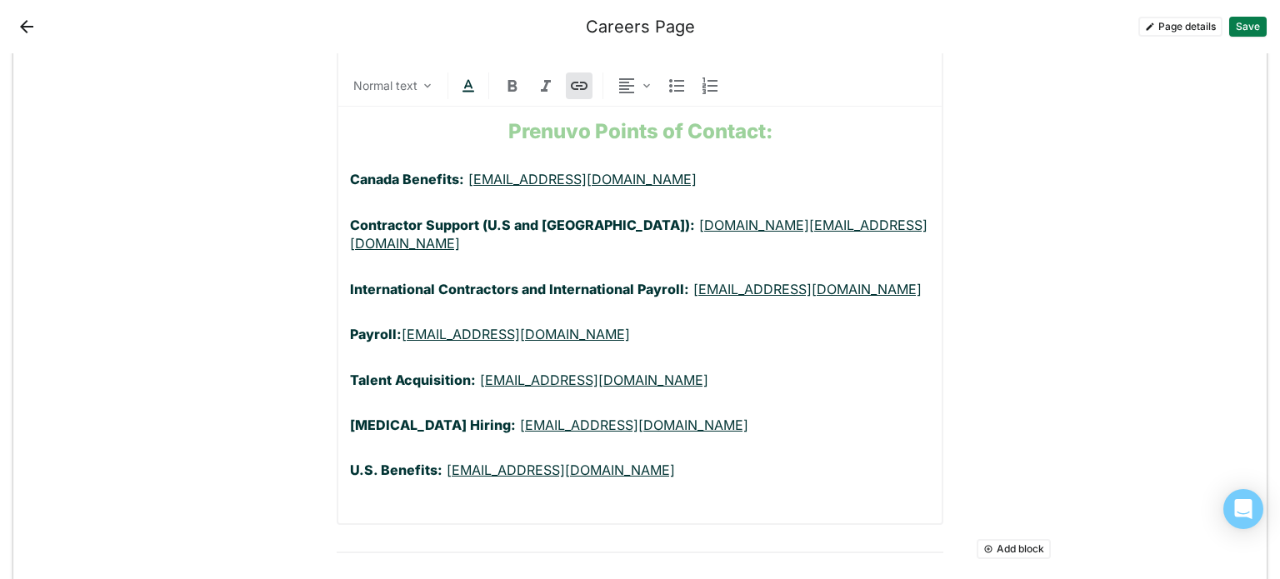
click at [562, 325] on p "Payroll: [EMAIL_ADDRESS][DOMAIN_NAME]" at bounding box center [640, 334] width 580 height 18
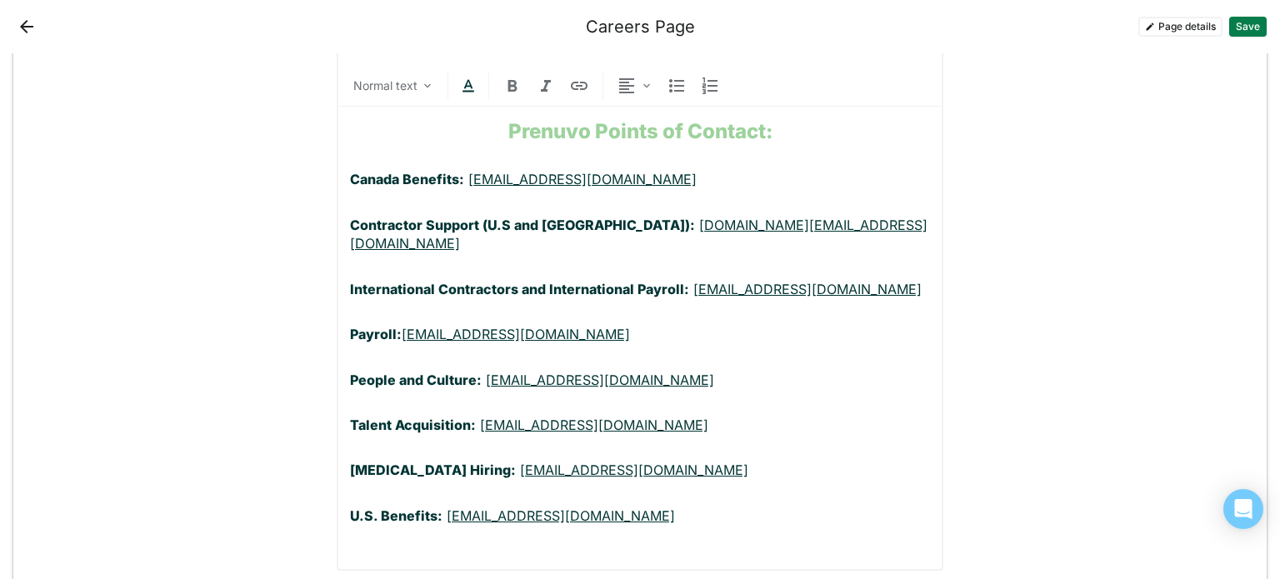
drag, startPoint x: 694, startPoint y: 369, endPoint x: 329, endPoint y: 372, distance: 364.9
copy p "[MEDICAL_DATA] Hiring: [EMAIL_ADDRESS][DOMAIN_NAME]"
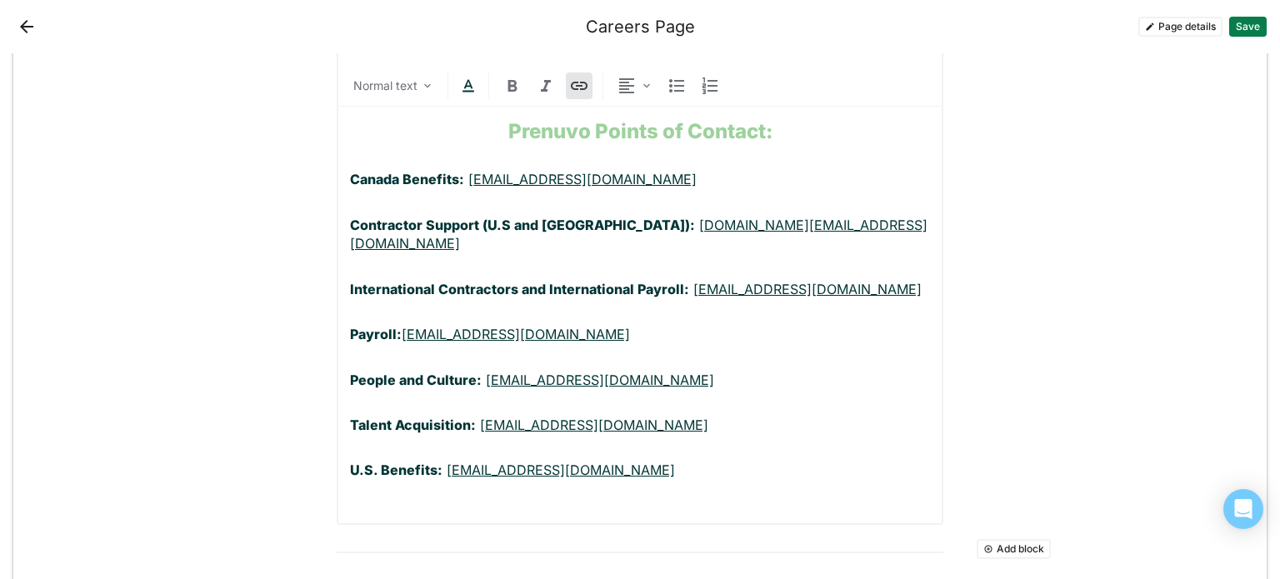
click at [637, 371] on p "People and Culture: [EMAIL_ADDRESS][DOMAIN_NAME]" at bounding box center [640, 380] width 580 height 18
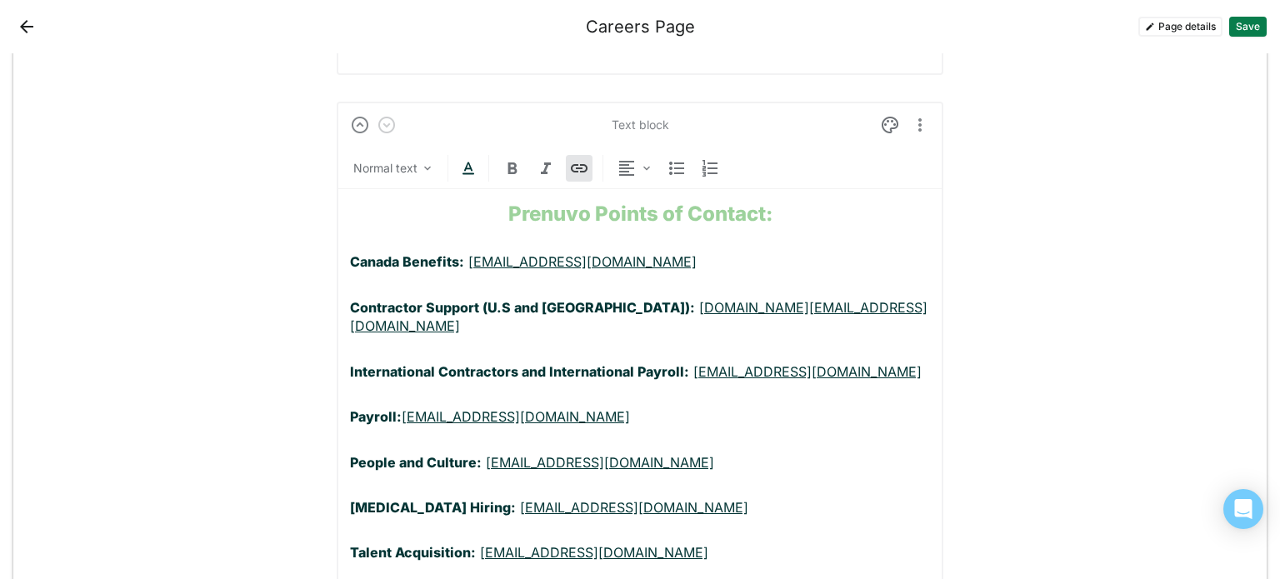
scroll to position [5462, 0]
click at [1237, 22] on button "Save" at bounding box center [1247, 27] width 37 height 20
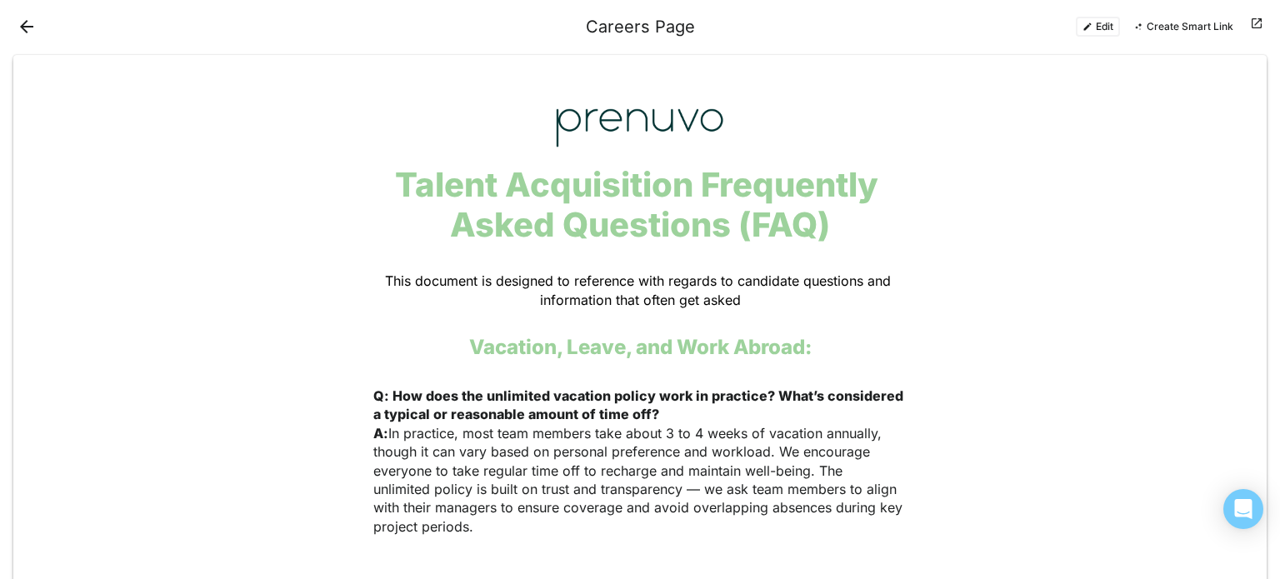
scroll to position [0, 0]
